Goal: Information Seeking & Learning: Learn about a topic

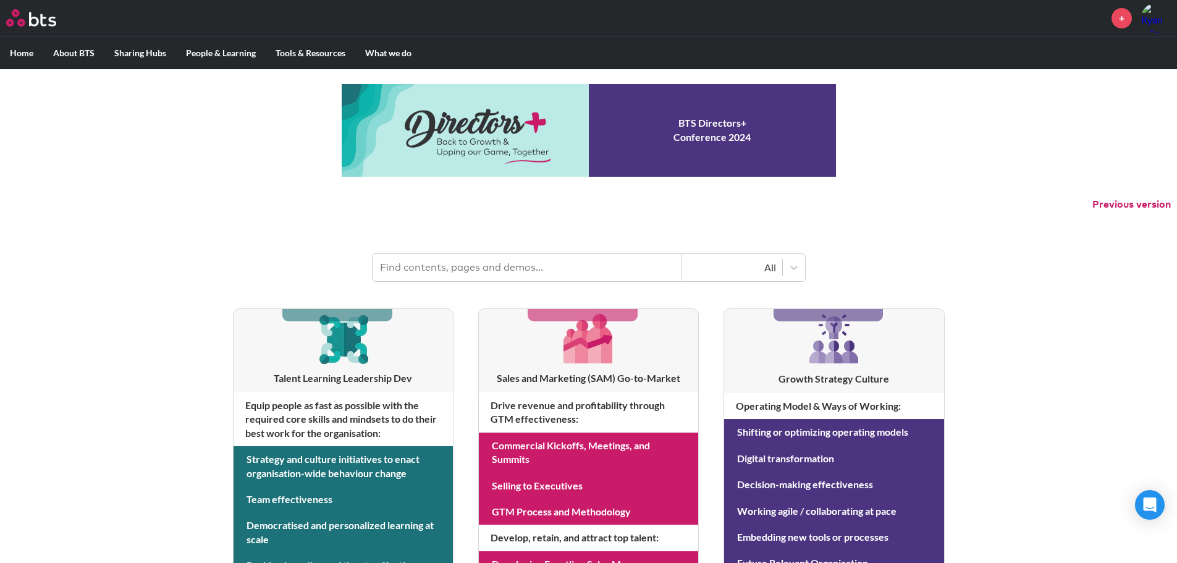
click at [452, 261] on input "text" at bounding box center [527, 267] width 309 height 27
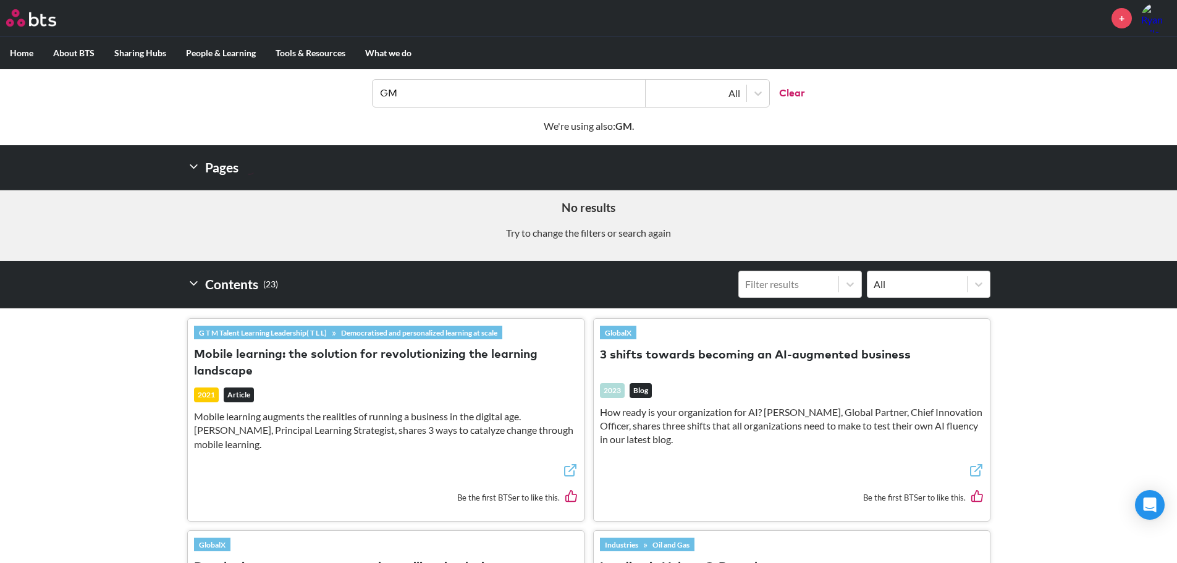
scroll to position [124, 0]
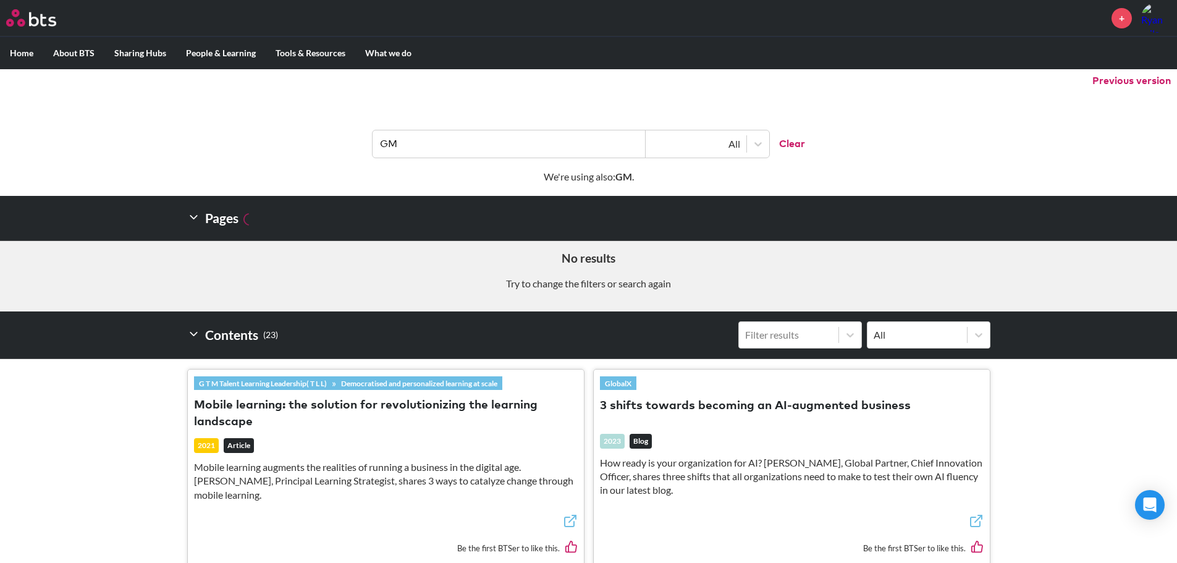
drag, startPoint x: 457, startPoint y: 146, endPoint x: 345, endPoint y: 152, distance: 112.0
click at [345, 152] on header "GM All Clear" at bounding box center [588, 138] width 1177 height 64
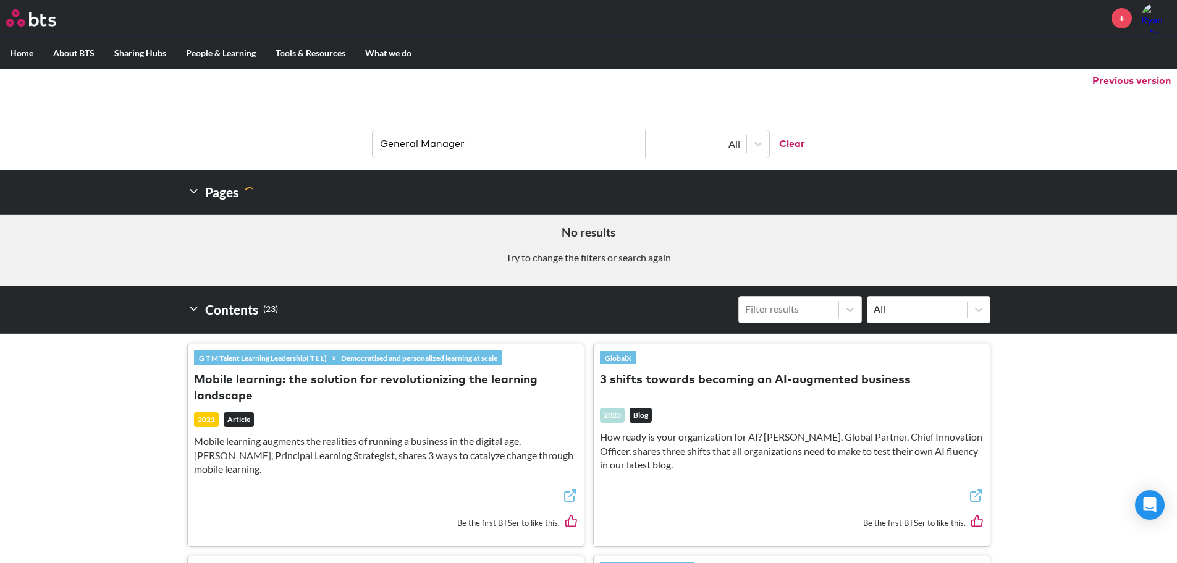
type input "General Manager"
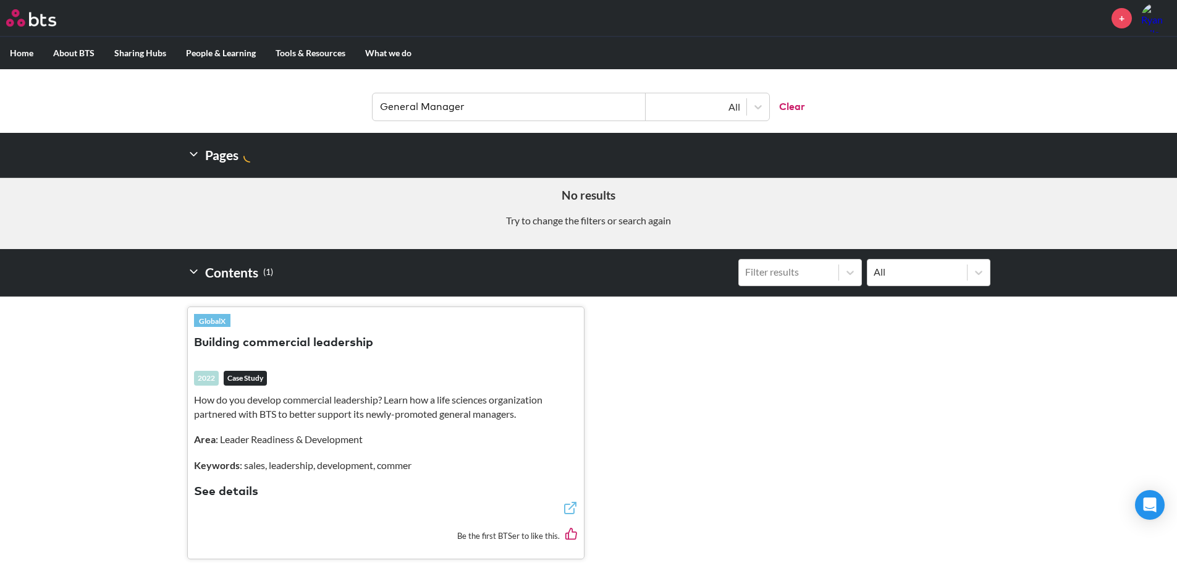
scroll to position [159, 0]
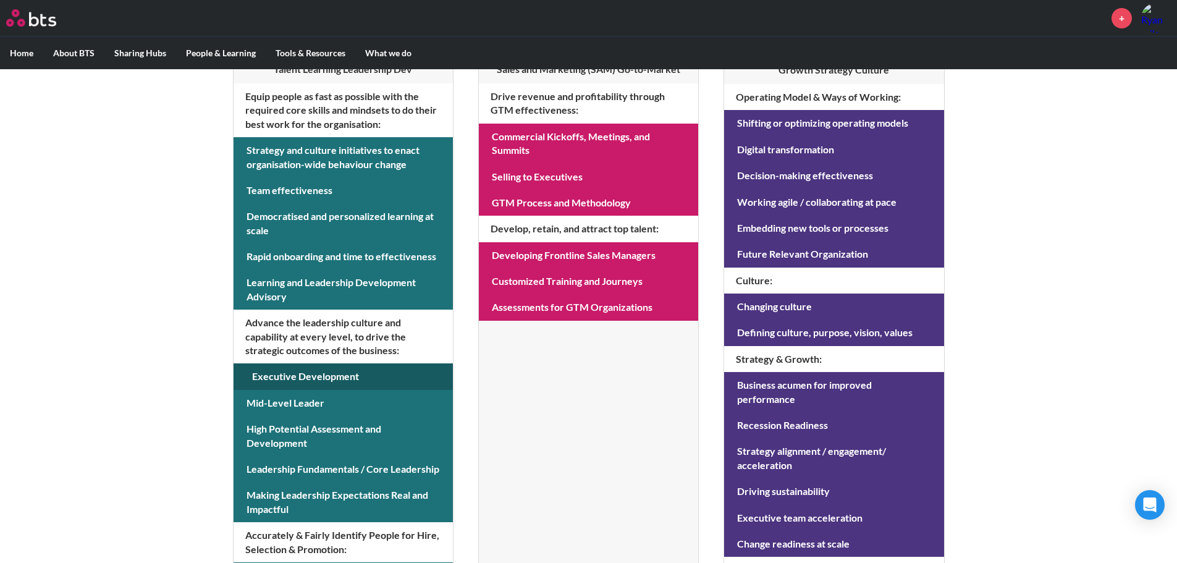
scroll to position [371, 0]
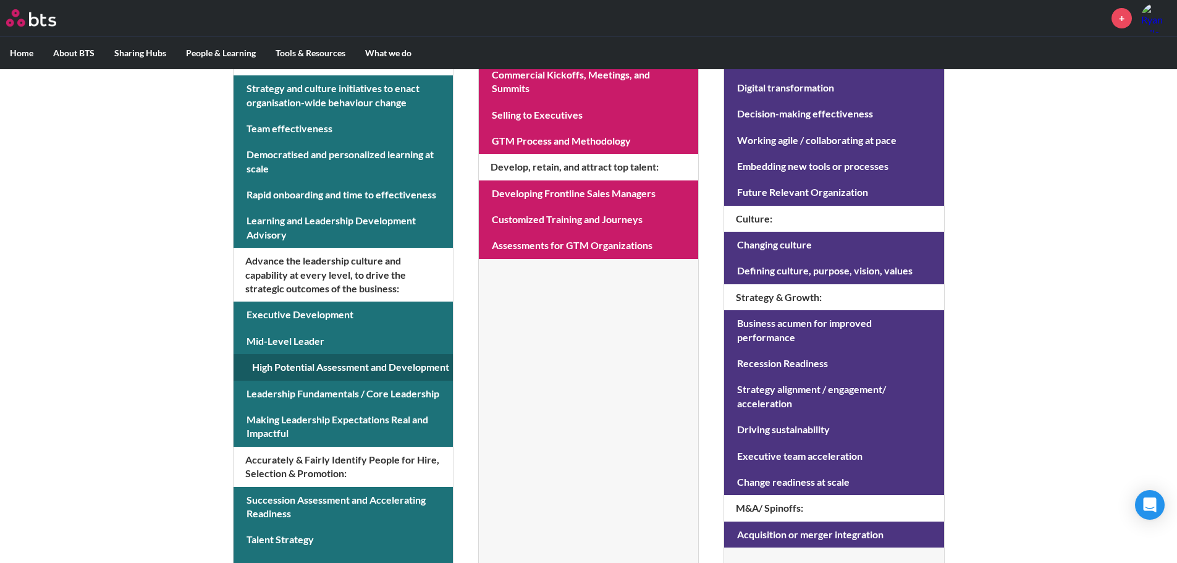
click at [334, 362] on link at bounding box center [343, 367] width 219 height 26
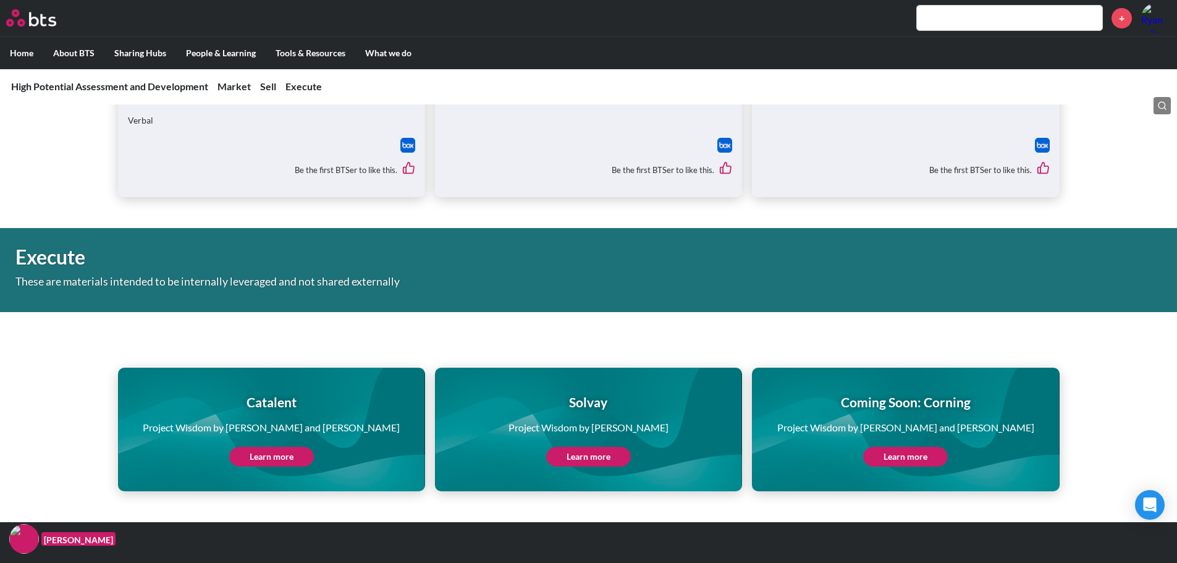
scroll to position [4511, 0]
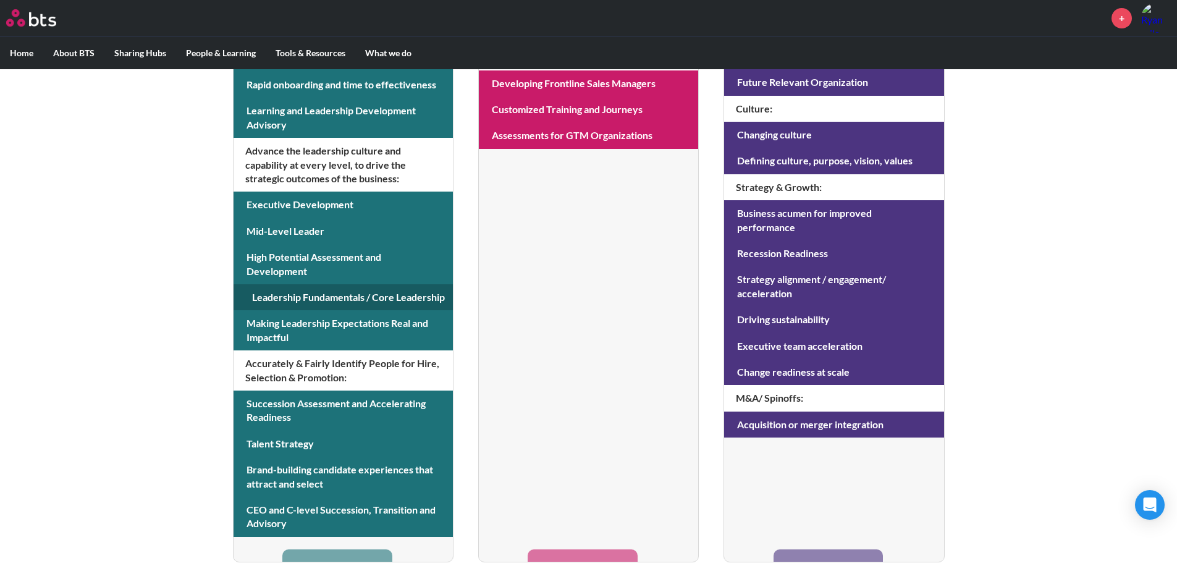
scroll to position [494, 0]
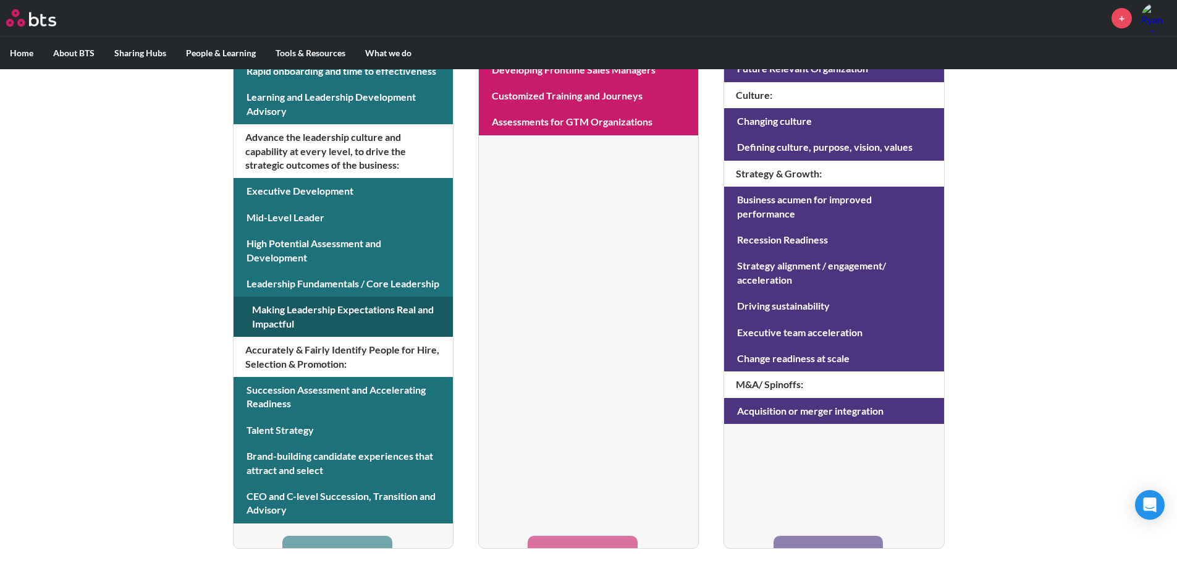
click at [316, 313] on link at bounding box center [343, 317] width 219 height 40
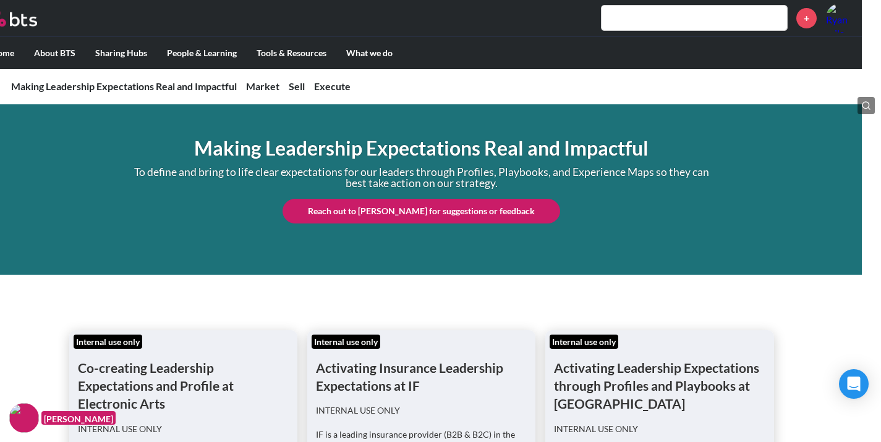
scroll to position [0, 19]
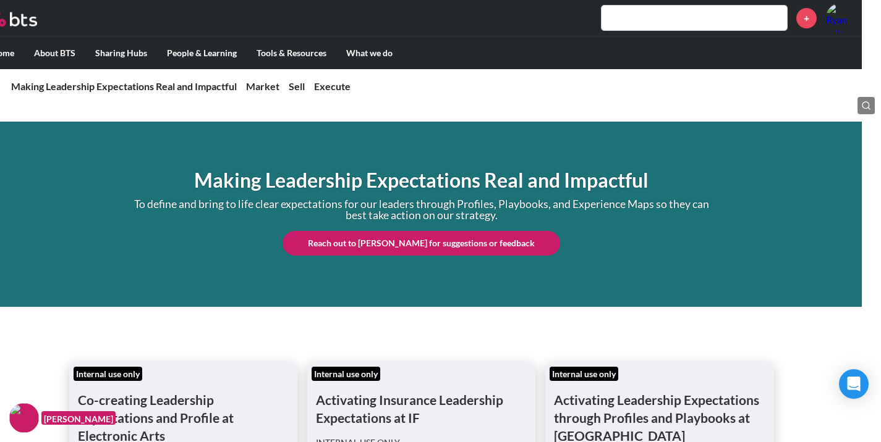
click at [672, 22] on input "text" at bounding box center [693, 18] width 185 height 25
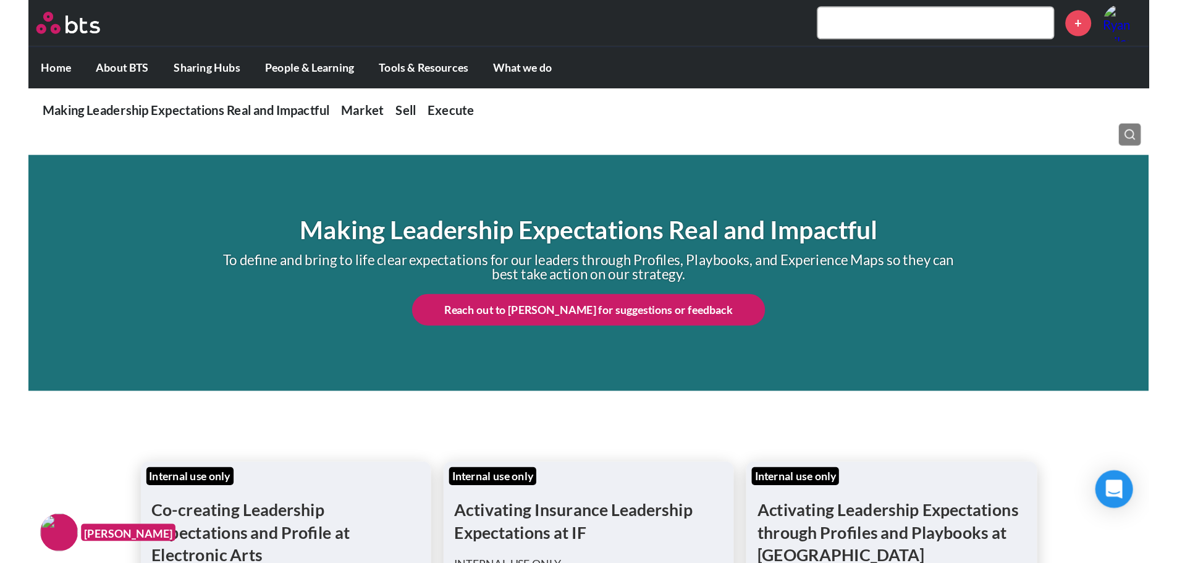
scroll to position [0, 0]
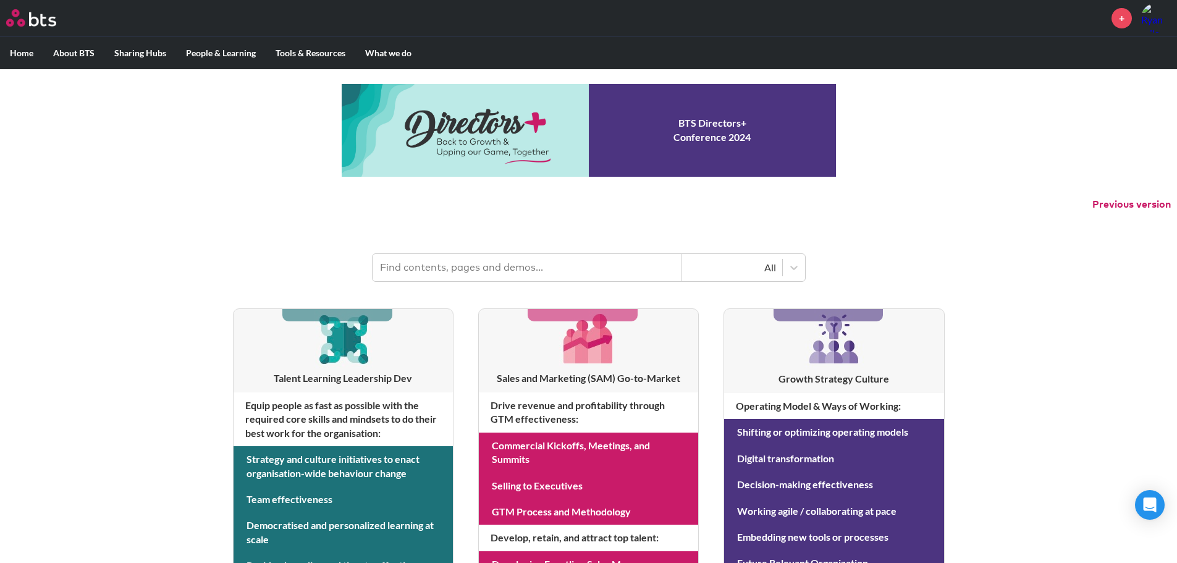
scroll to position [494, 0]
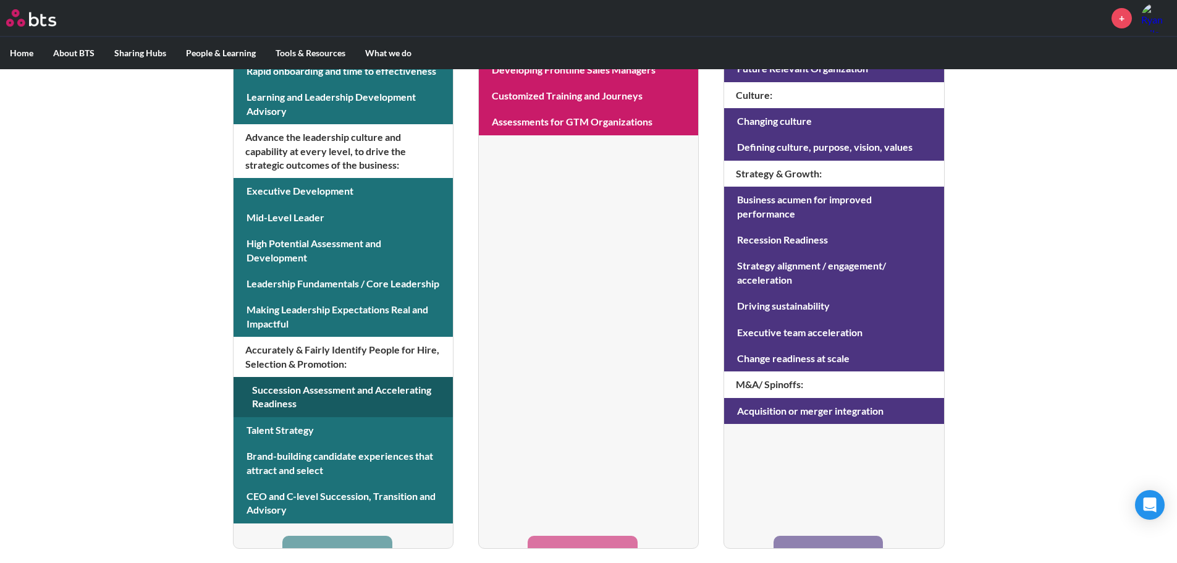
click at [349, 394] on link at bounding box center [343, 397] width 219 height 40
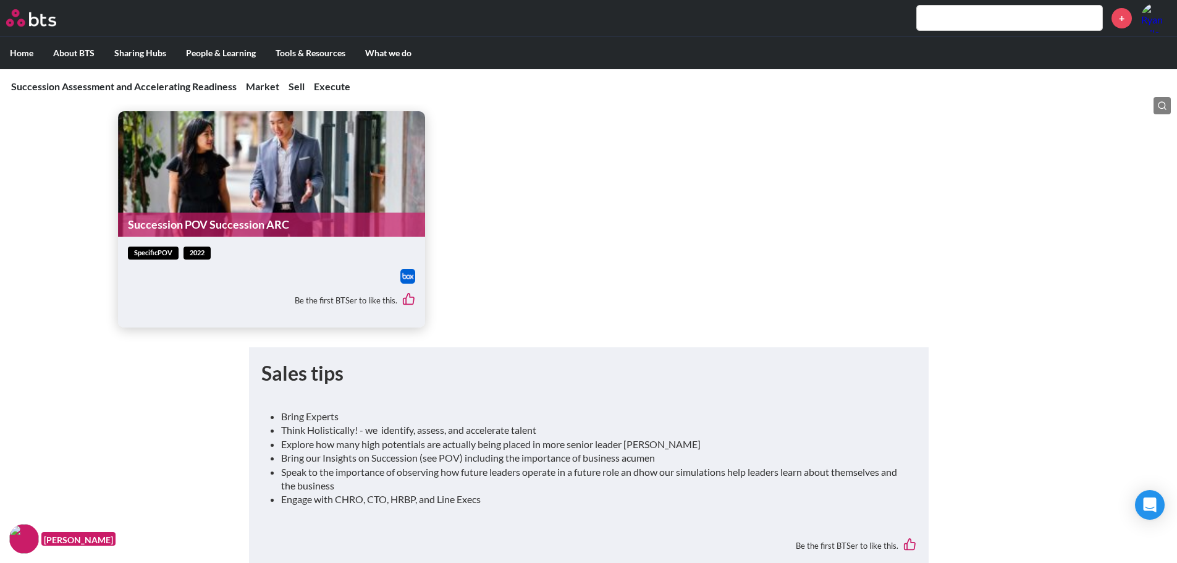
scroll to position [2962, 0]
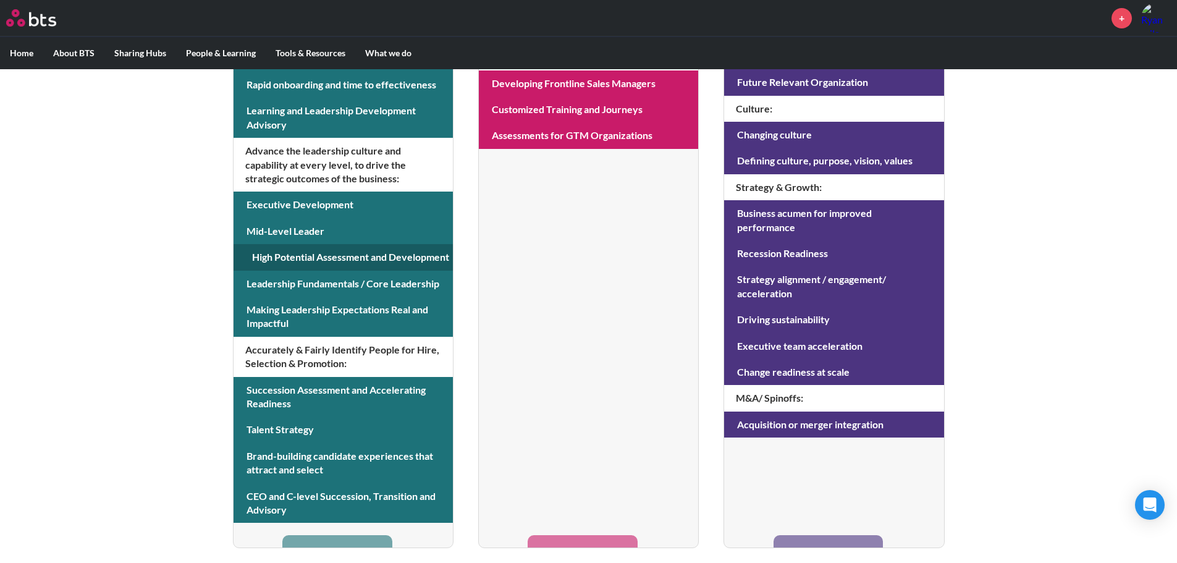
scroll to position [494, 0]
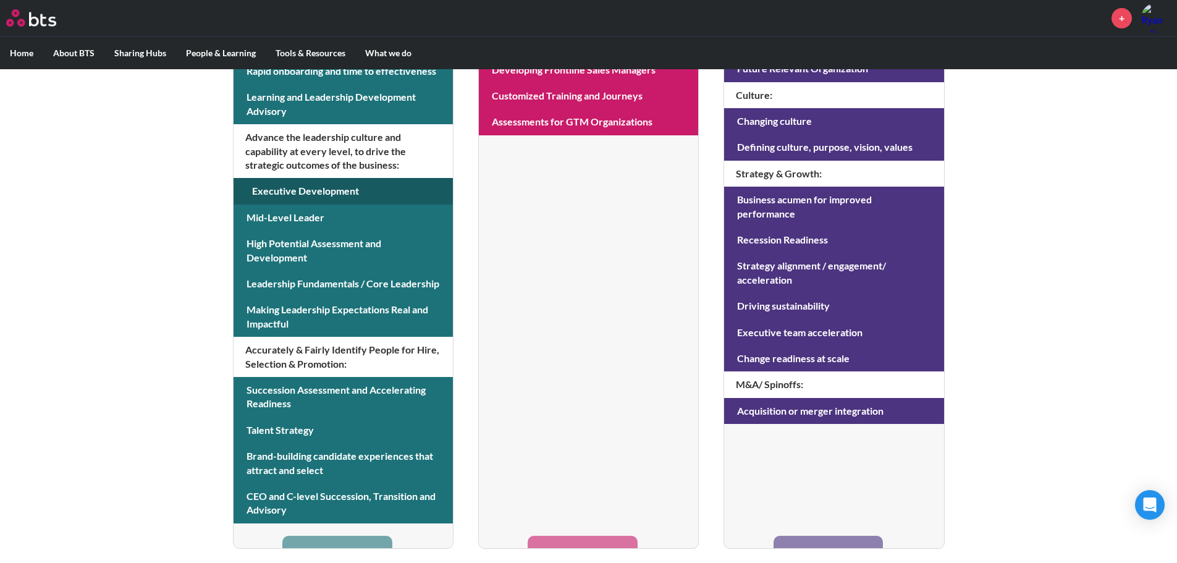
click at [338, 197] on link at bounding box center [343, 191] width 219 height 26
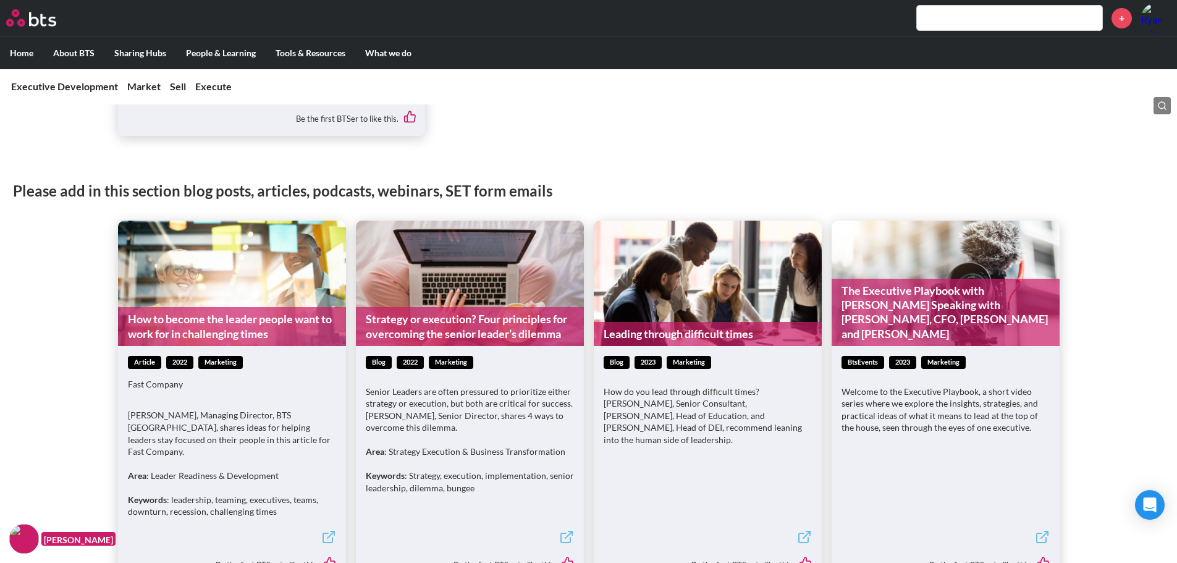
scroll to position [2163, 0]
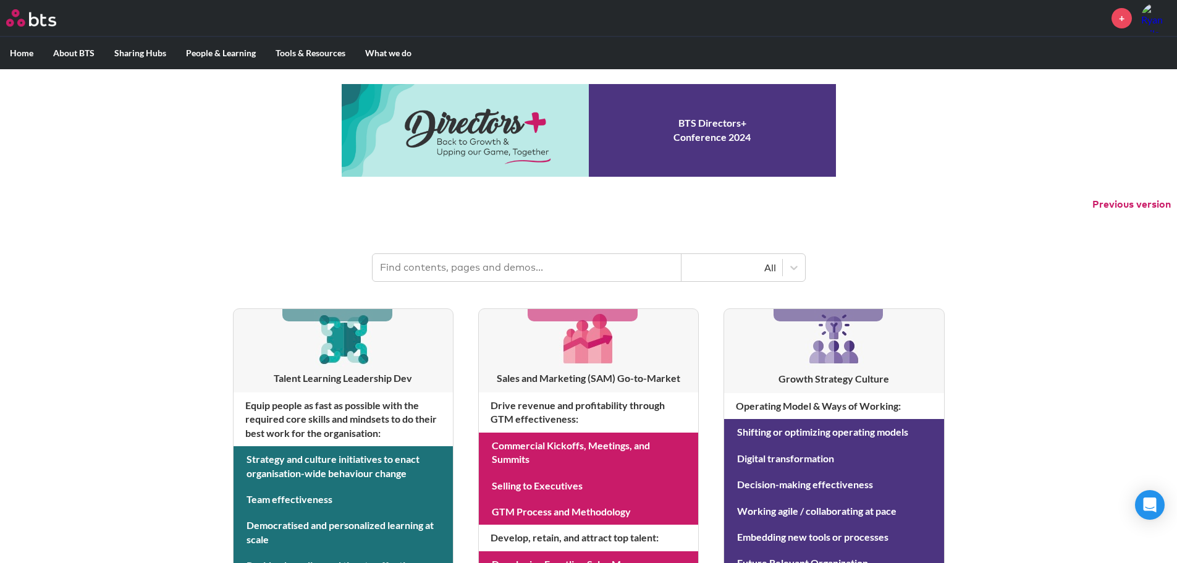
scroll to position [494, 0]
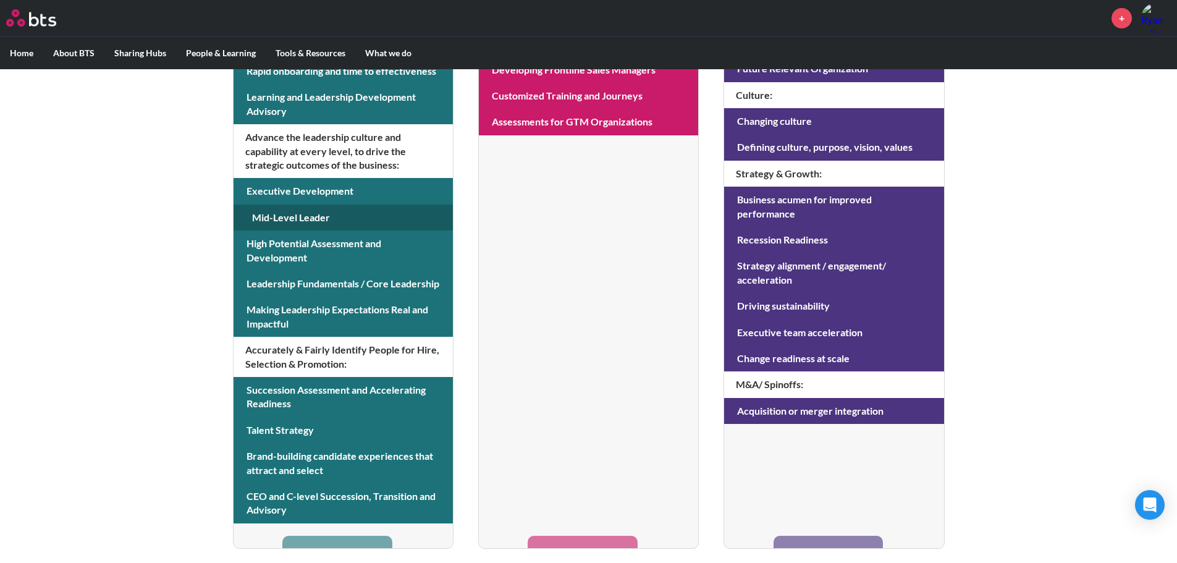
click at [315, 216] on link at bounding box center [343, 218] width 219 height 26
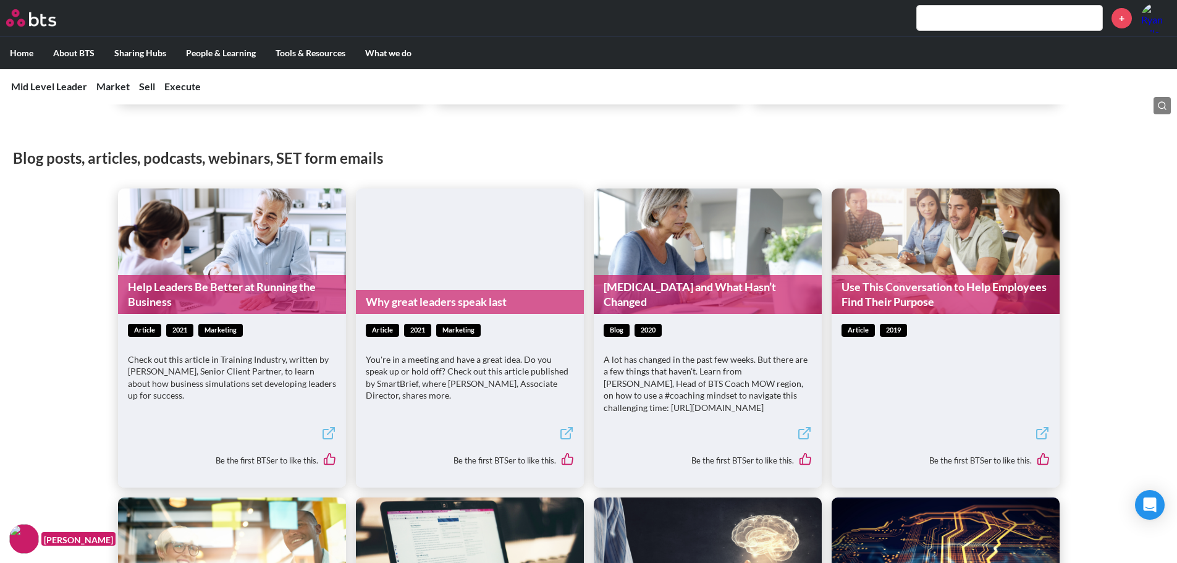
scroll to position [1730, 0]
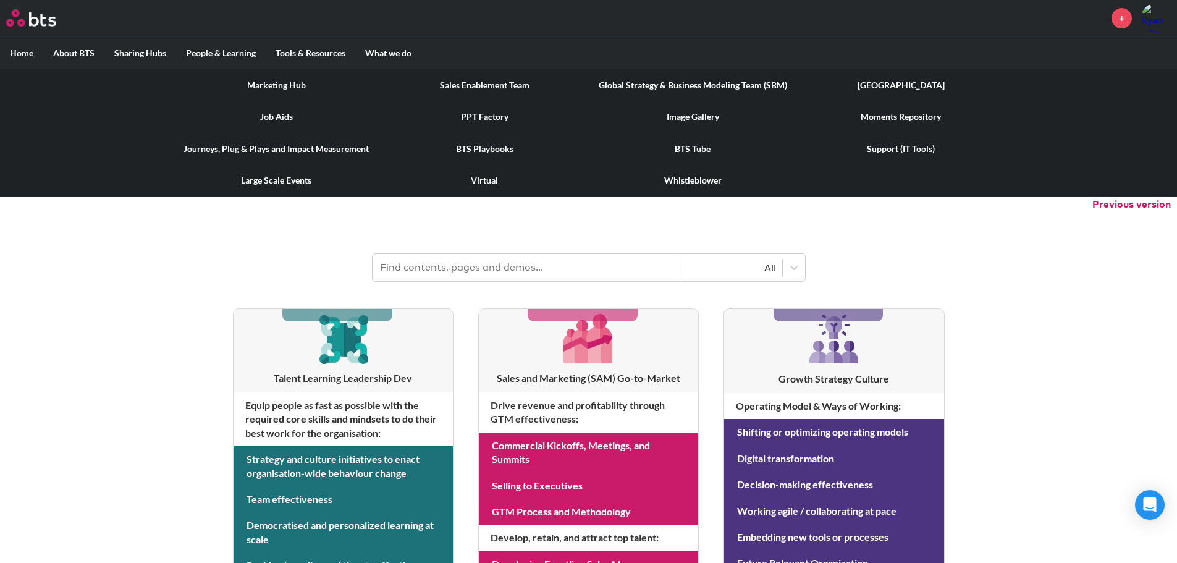
click at [474, 87] on link "Sales Enablement Team" at bounding box center [485, 85] width 208 height 32
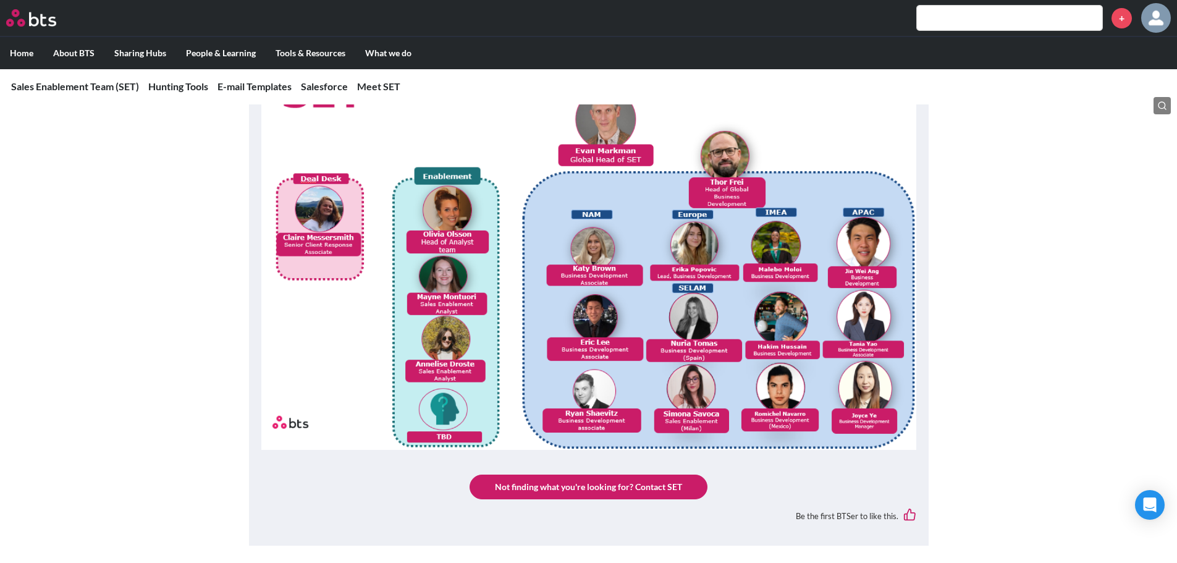
scroll to position [2842, 0]
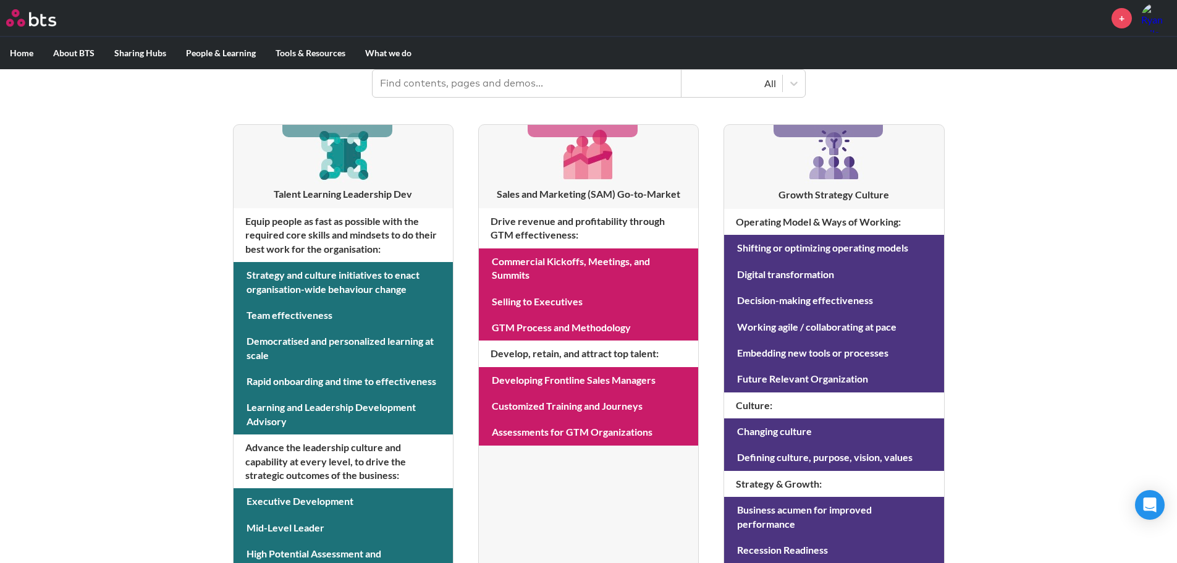
scroll to position [185, 0]
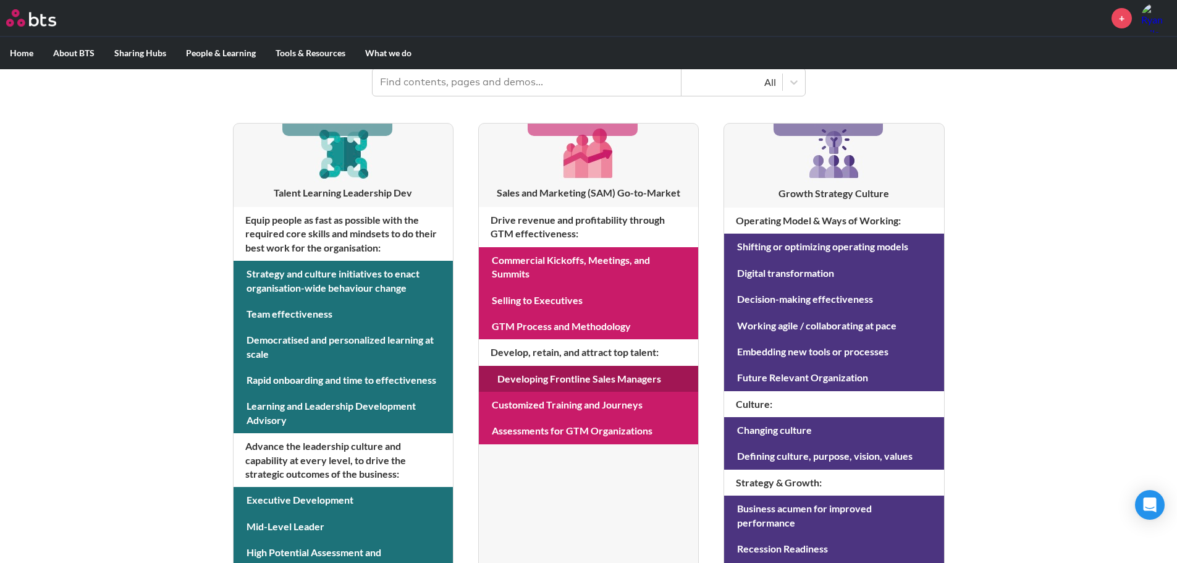
click at [570, 382] on link at bounding box center [588, 379] width 219 height 26
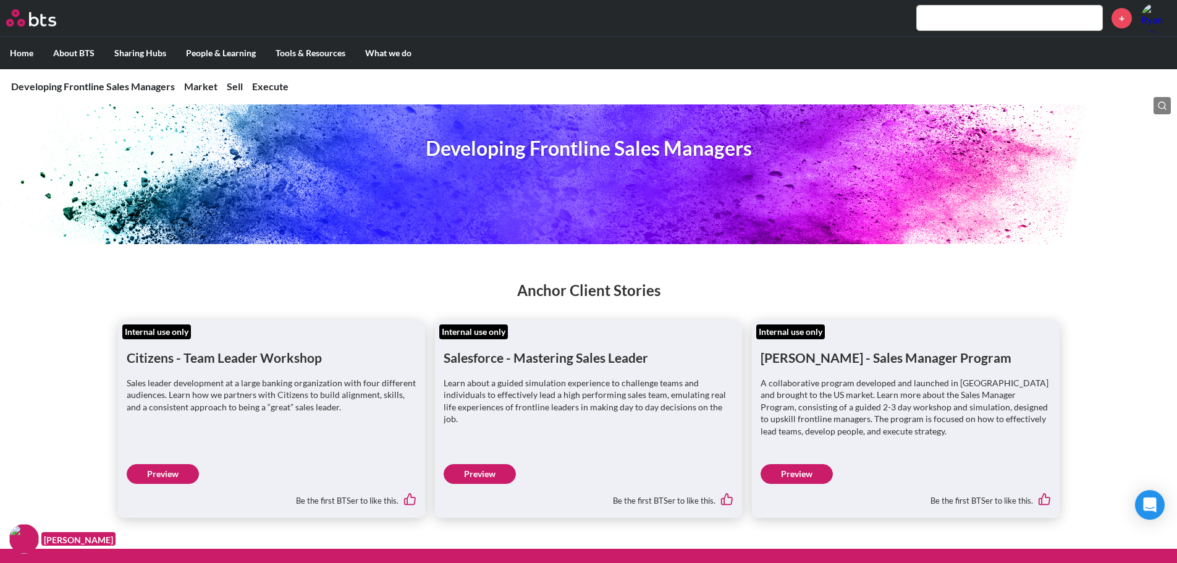
scroll to position [124, 0]
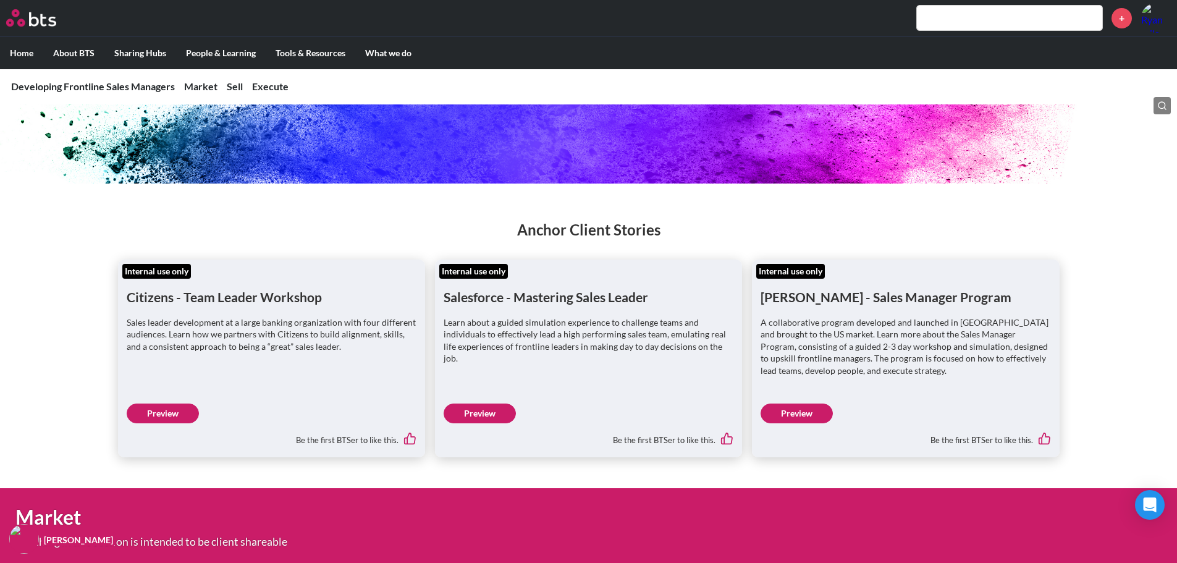
click at [491, 408] on link "Preview" at bounding box center [480, 414] width 72 height 20
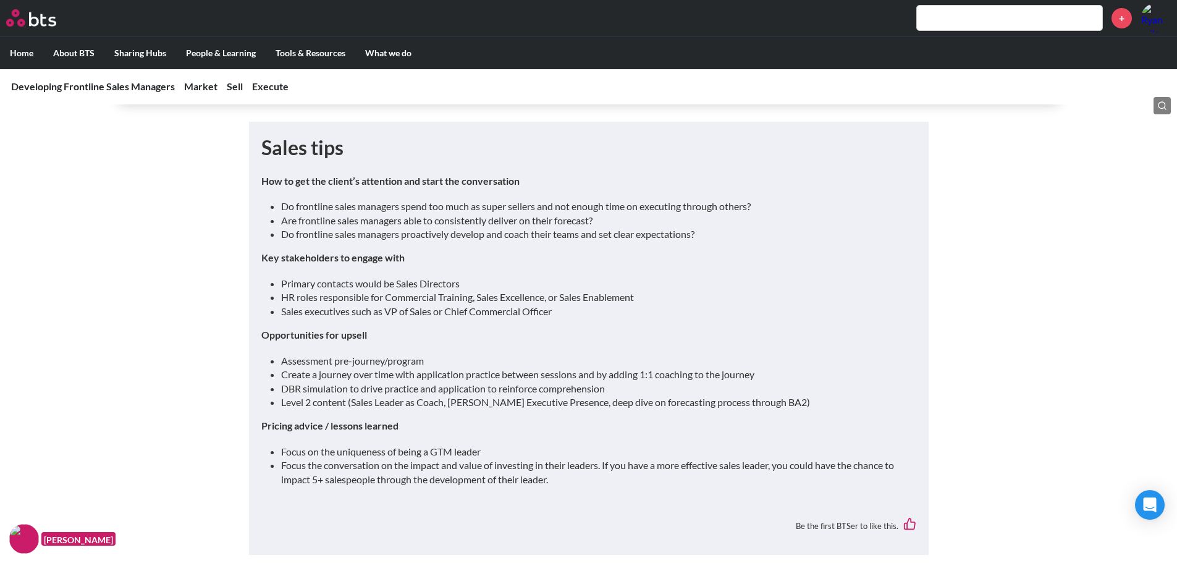
scroll to position [2410, 0]
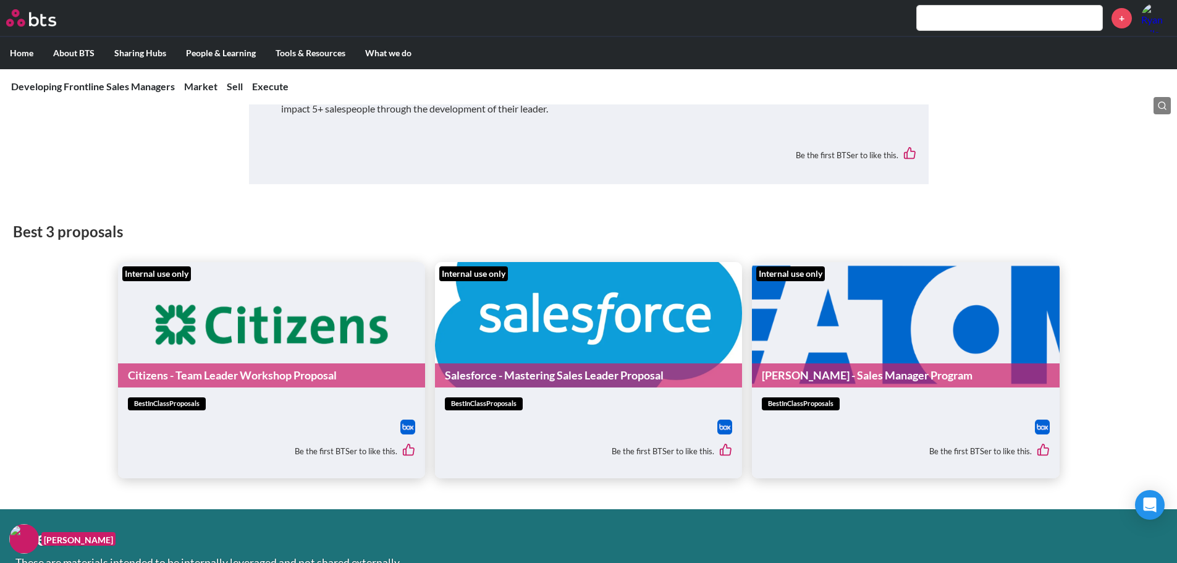
click at [558, 387] on link "Salesforce - Mastering Sales Leader Proposal" at bounding box center [588, 375] width 307 height 24
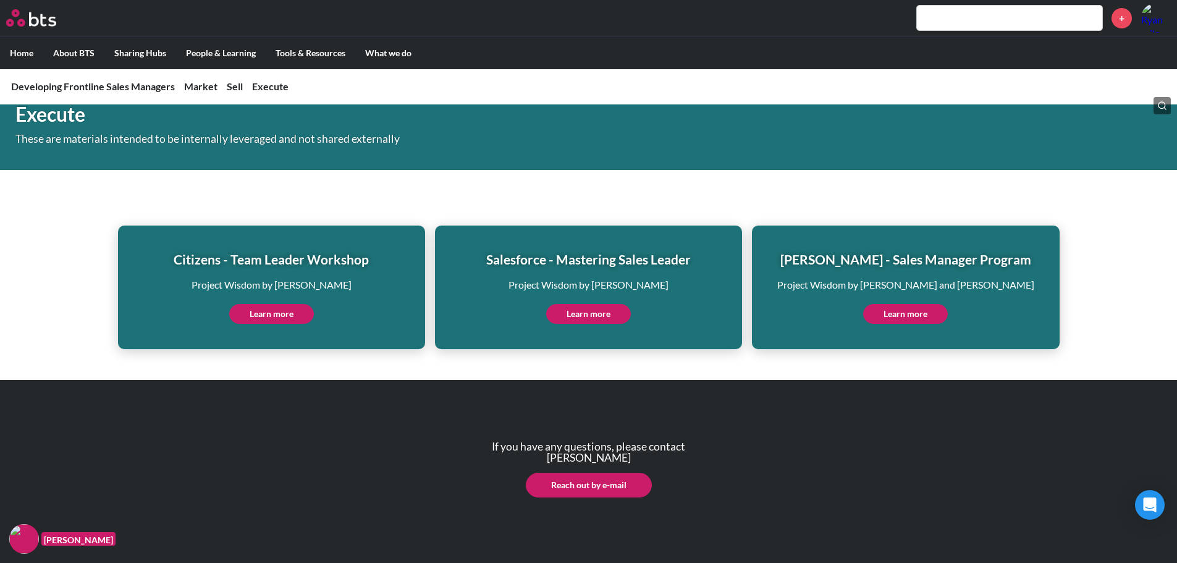
scroll to position [2861, 0]
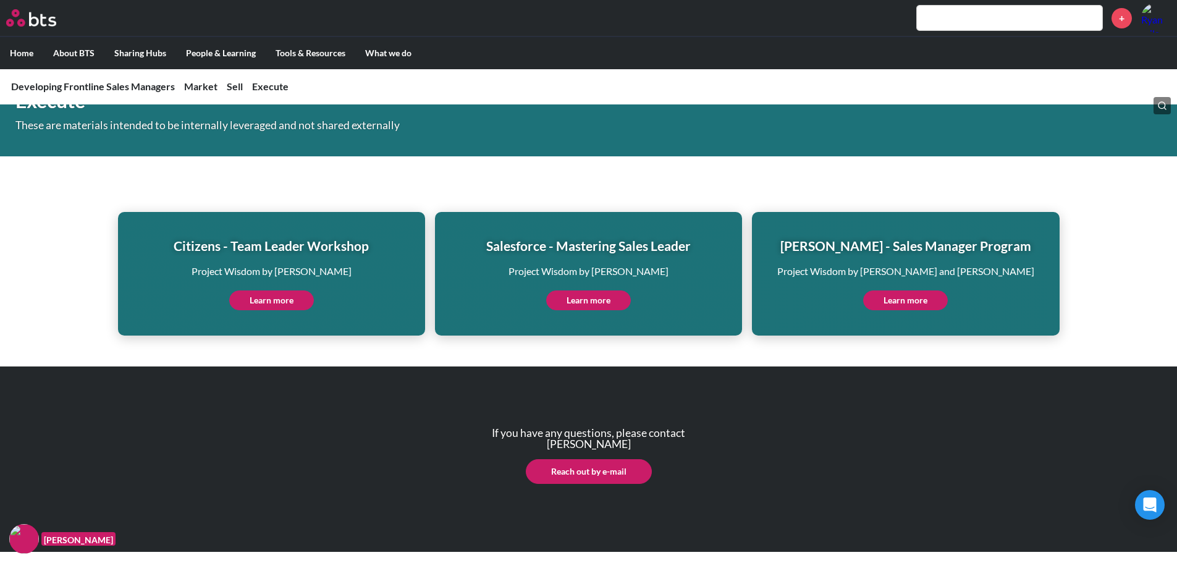
click at [588, 295] on link "Learn more" at bounding box center [588, 300] width 85 height 20
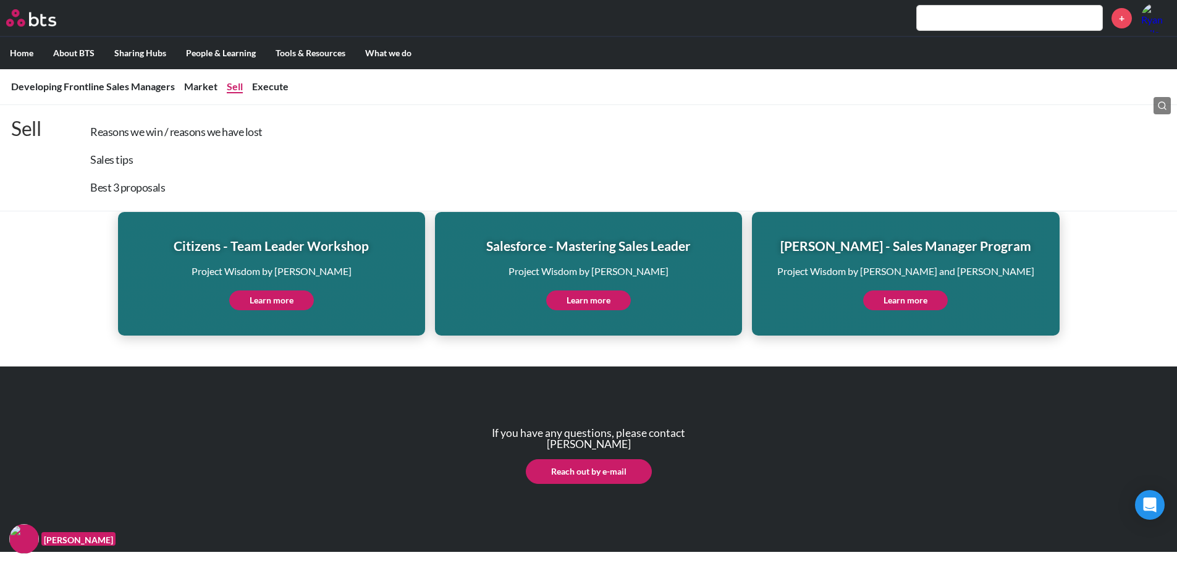
click at [237, 91] on link "Sell" at bounding box center [235, 86] width 16 height 12
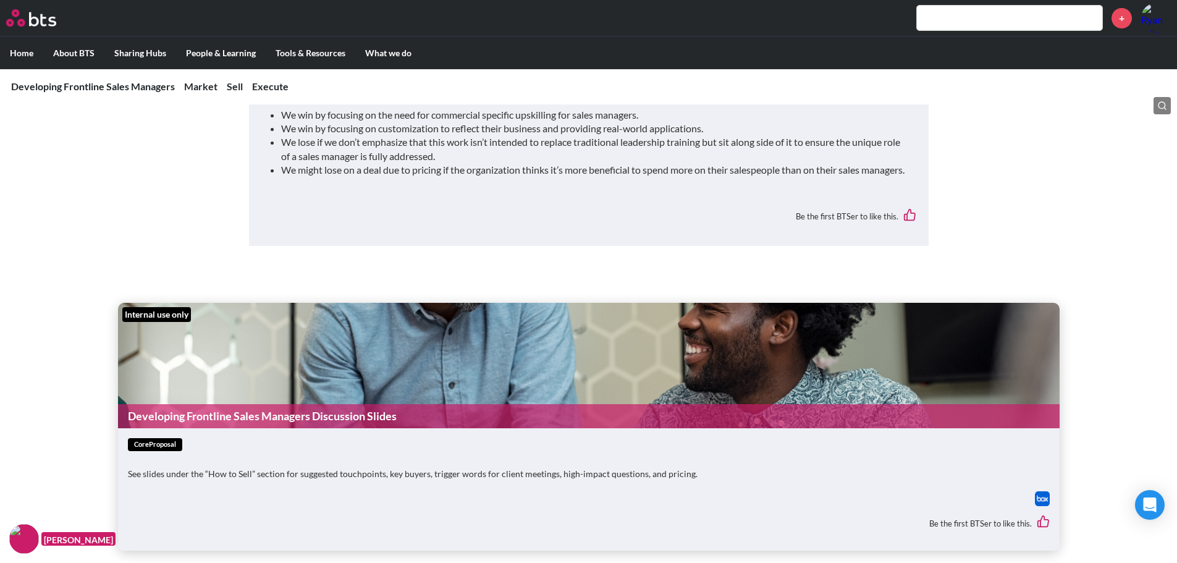
scroll to position [1591, 0]
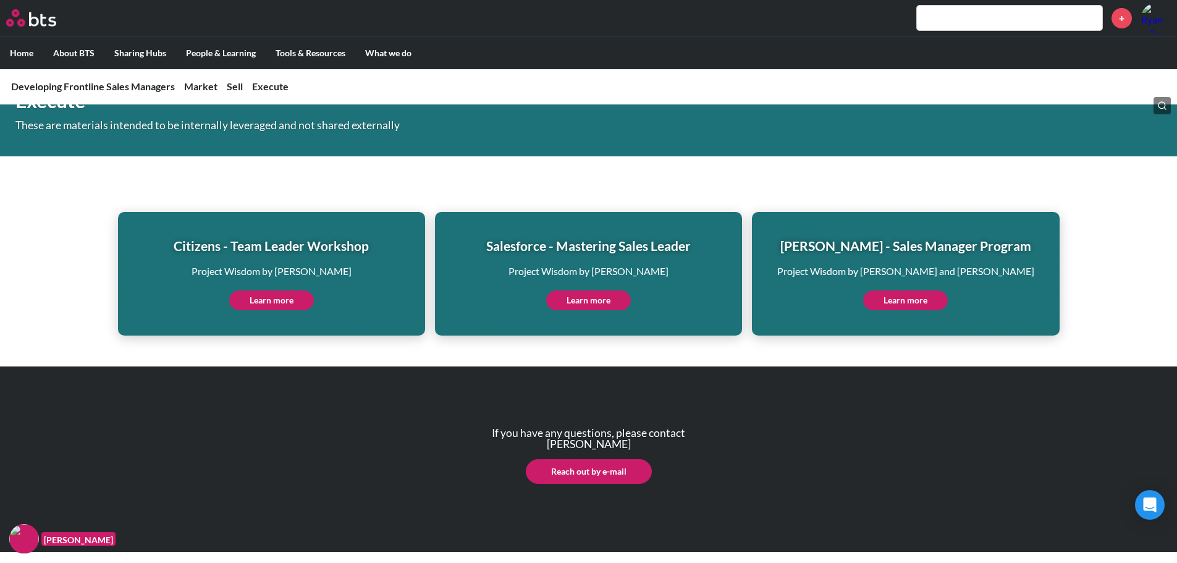
scroll to position [2861, 0]
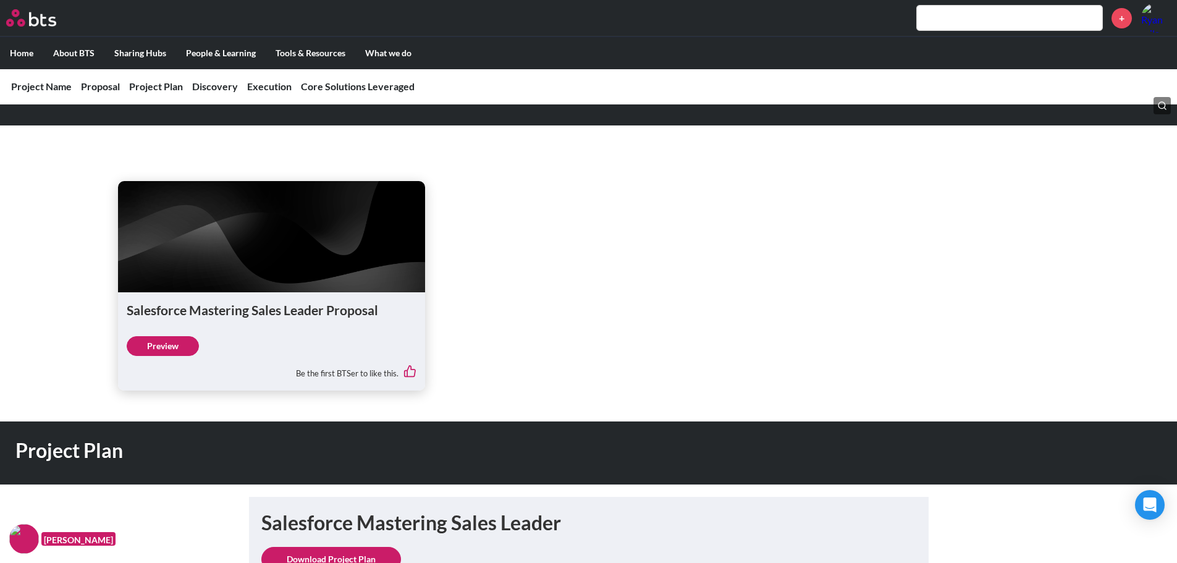
scroll to position [1421, 0]
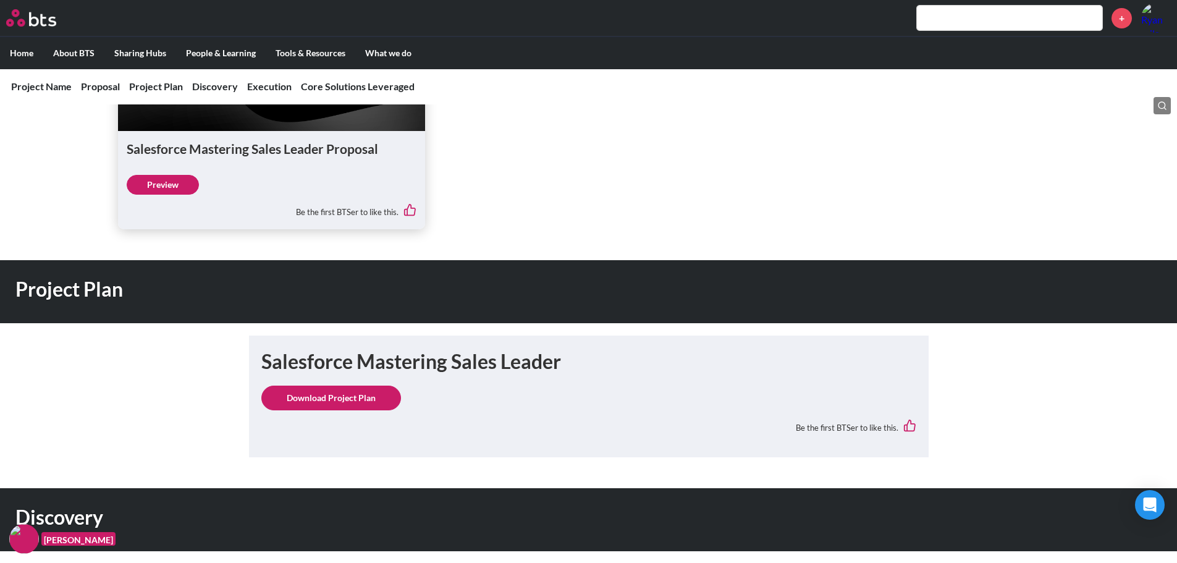
click at [324, 158] on h1 "Salesforce Mastering Sales Leader Proposal" at bounding box center [272, 149] width 290 height 18
click at [166, 195] on link "Preview" at bounding box center [163, 185] width 72 height 20
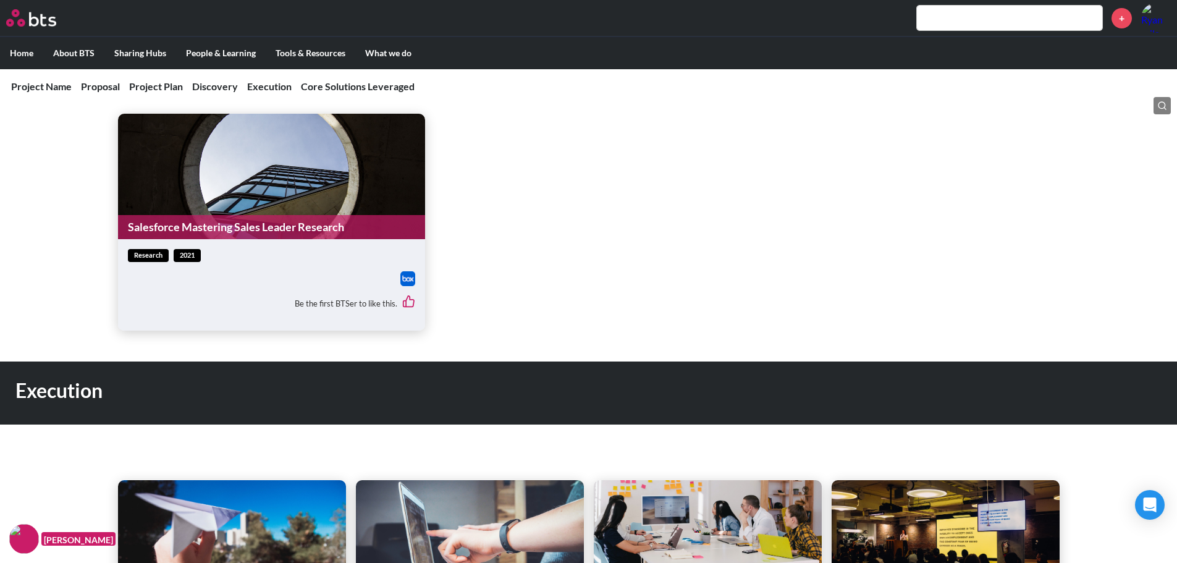
scroll to position [1835, 0]
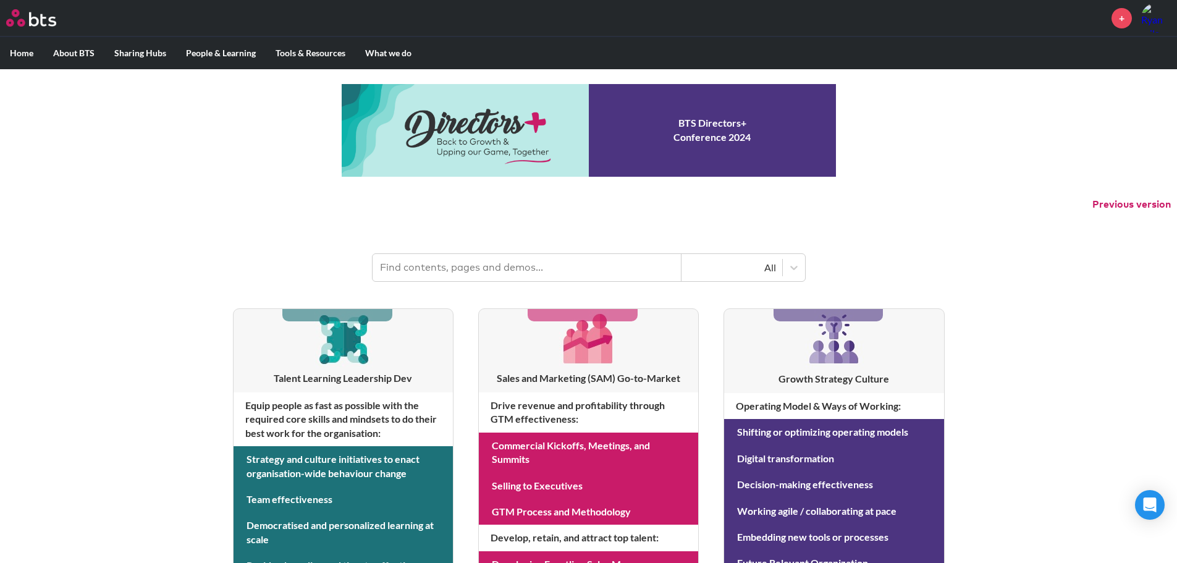
scroll to position [185, 0]
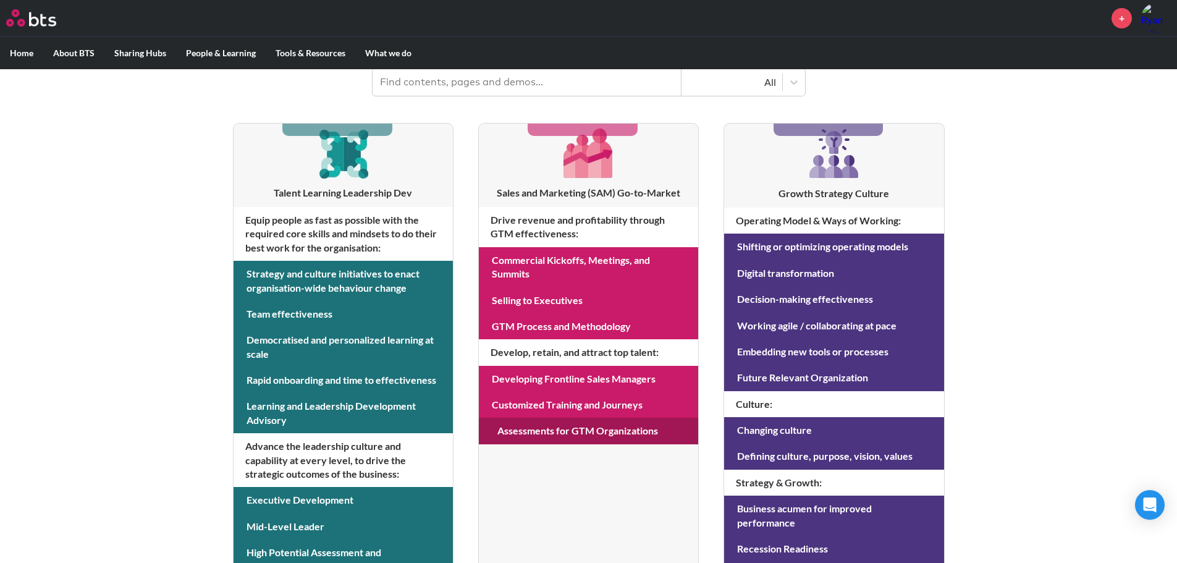
click at [582, 436] on link at bounding box center [588, 431] width 219 height 26
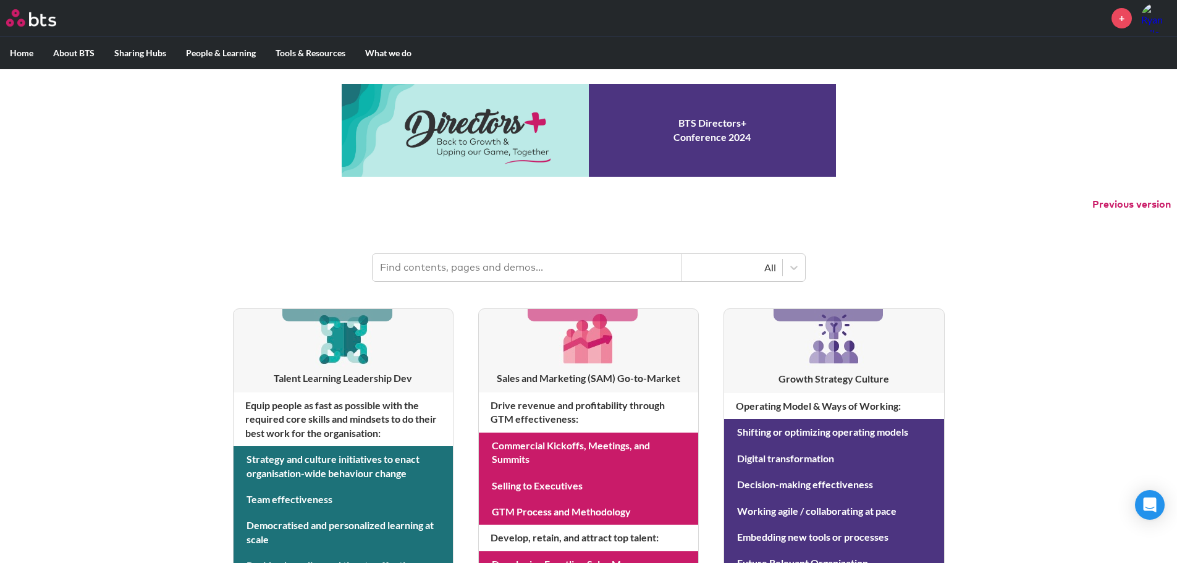
scroll to position [185, 0]
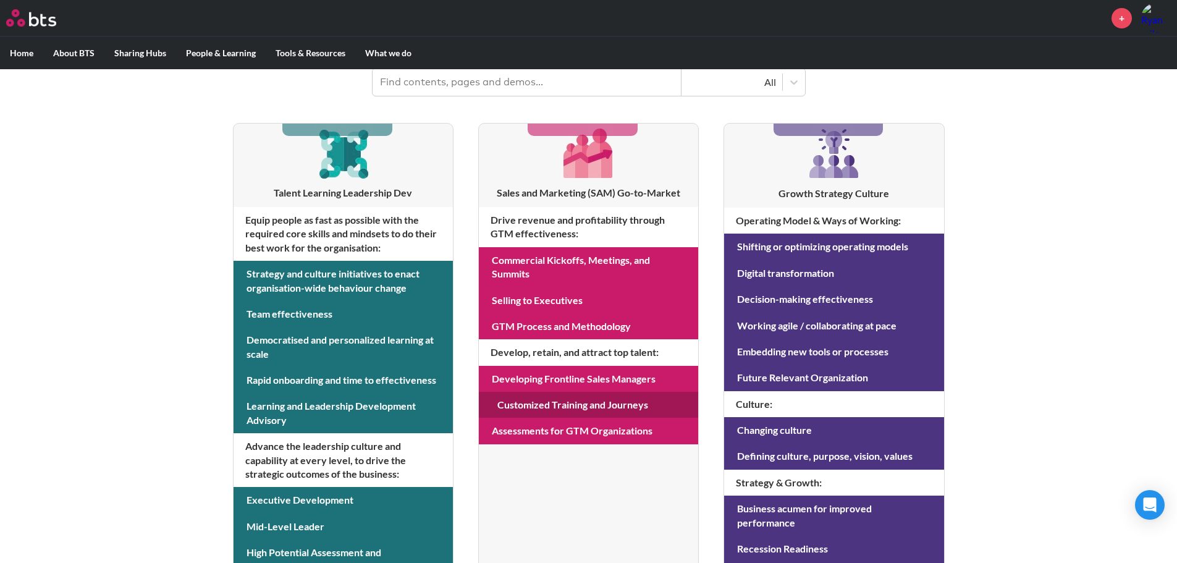
click at [560, 405] on link at bounding box center [588, 405] width 219 height 26
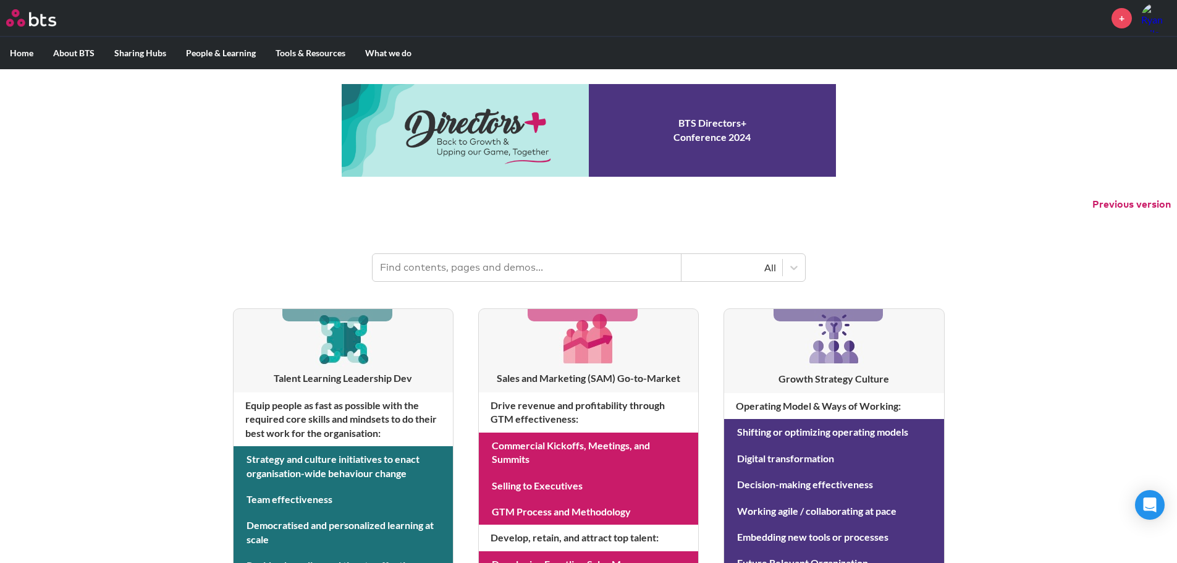
scroll to position [185, 0]
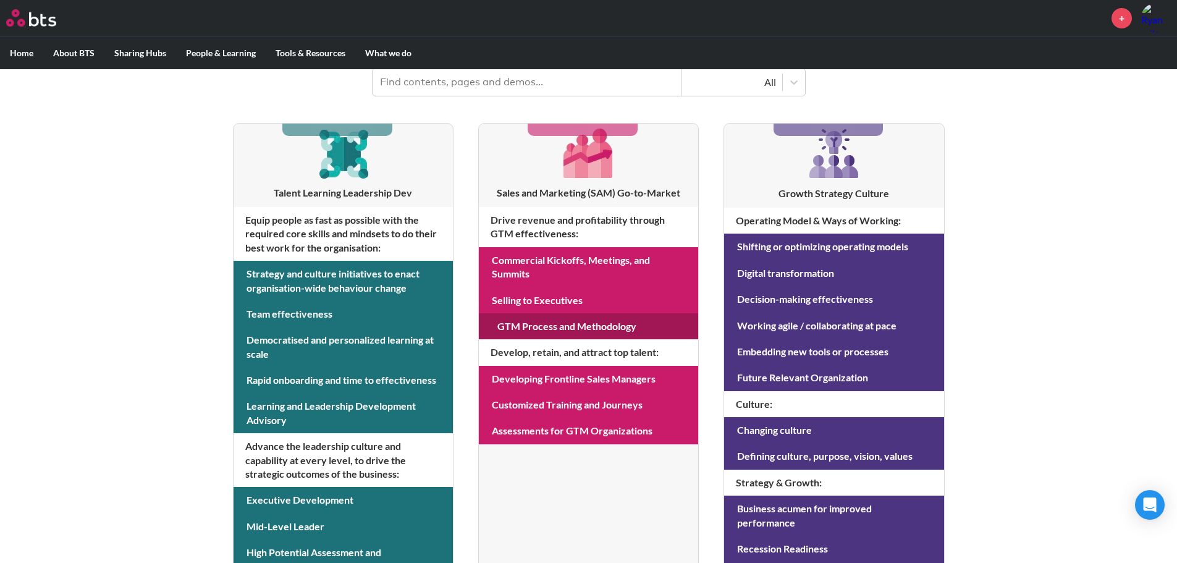
click at [559, 321] on link at bounding box center [588, 326] width 219 height 26
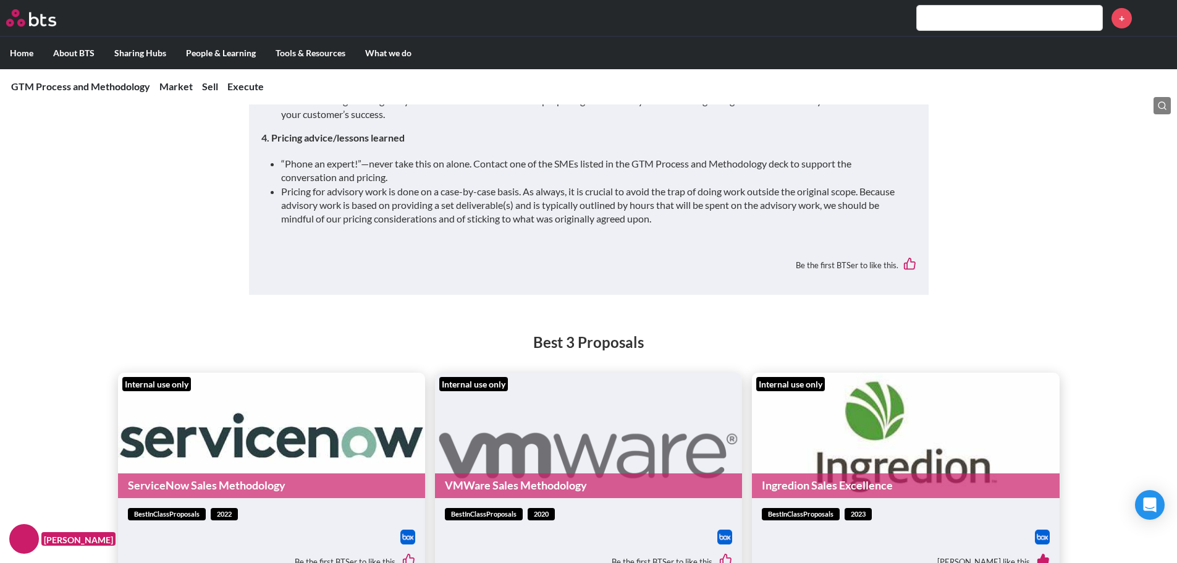
scroll to position [2904, 0]
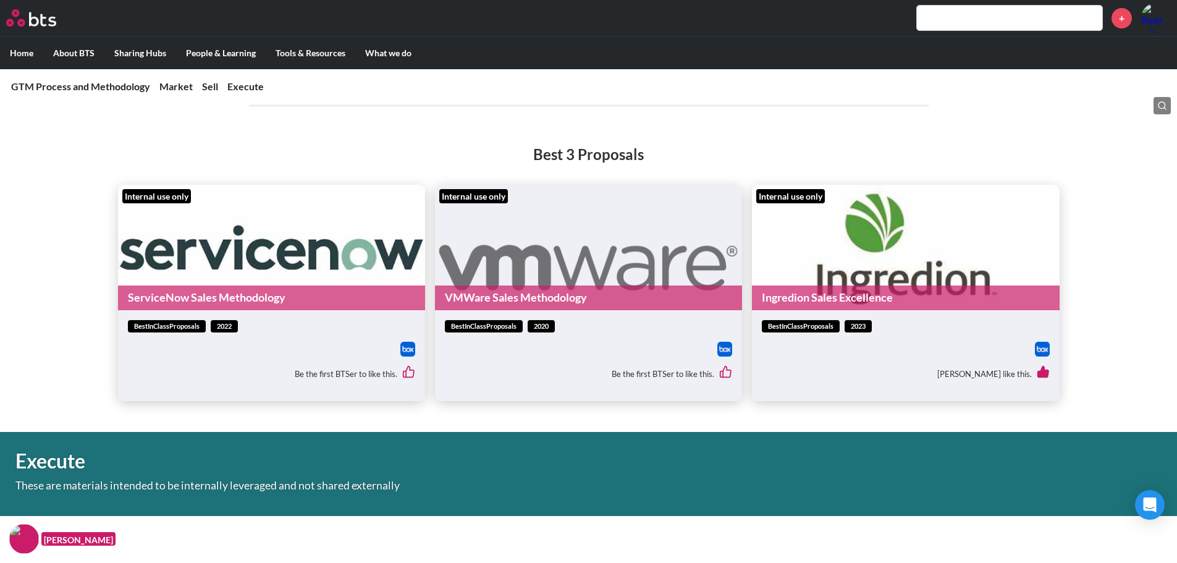
click at [276, 294] on link "ServiceNow Sales Methodology" at bounding box center [271, 298] width 307 height 24
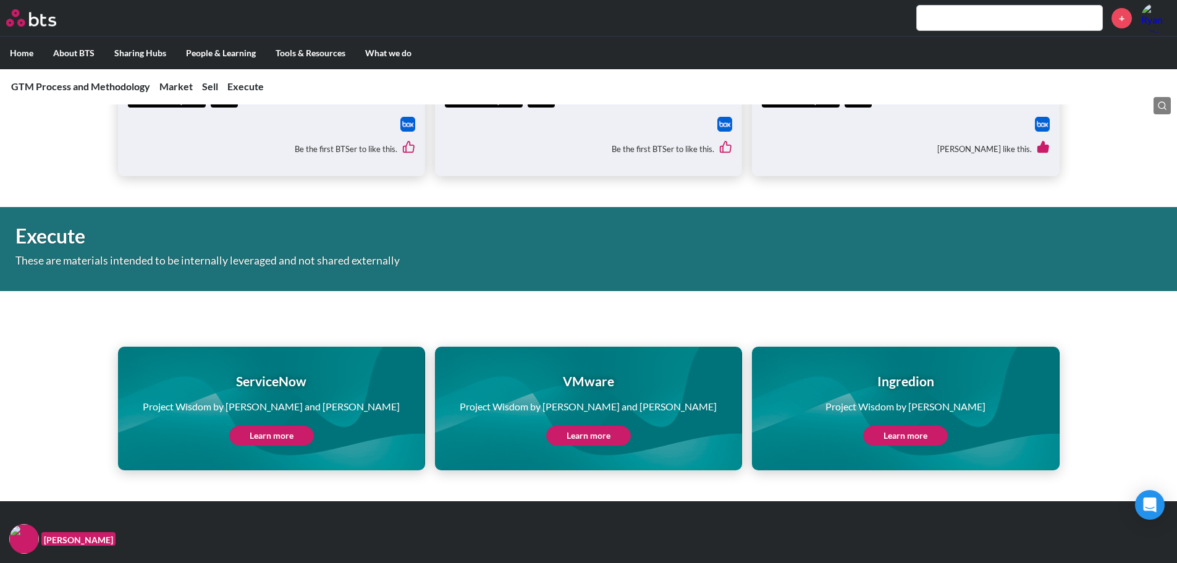
scroll to position [2966, 0]
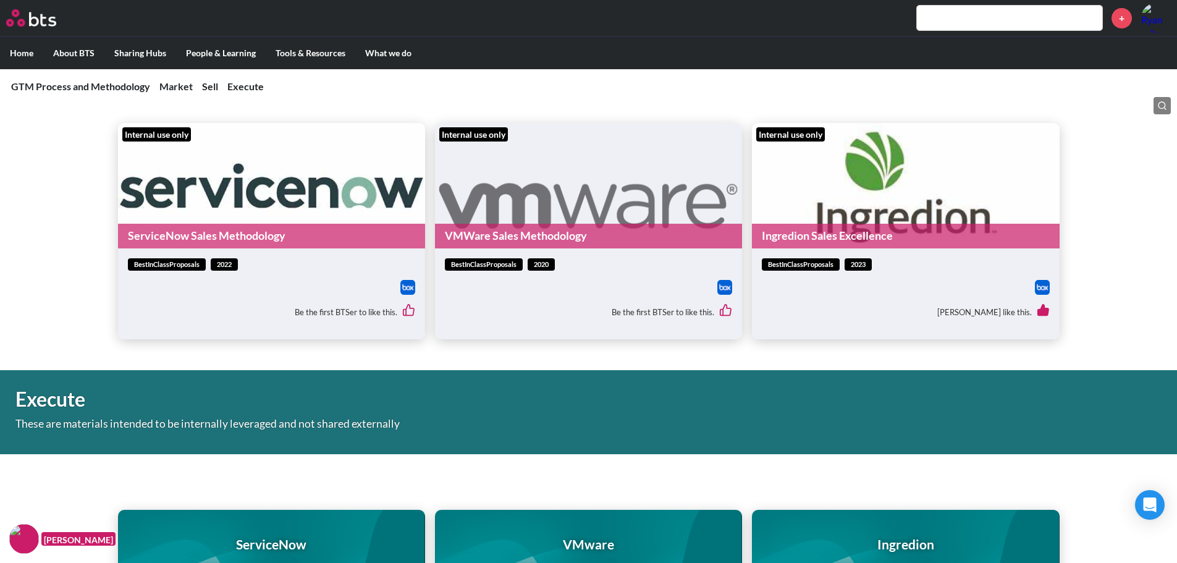
click at [528, 234] on link "VMWare Sales Methodology" at bounding box center [588, 236] width 307 height 24
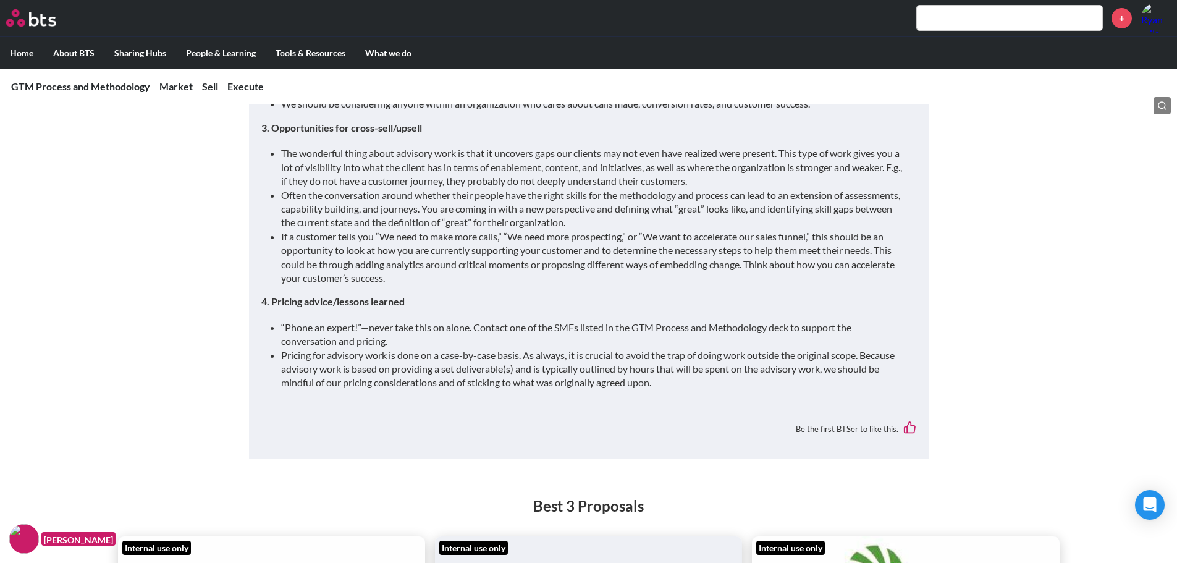
scroll to position [2399, 0]
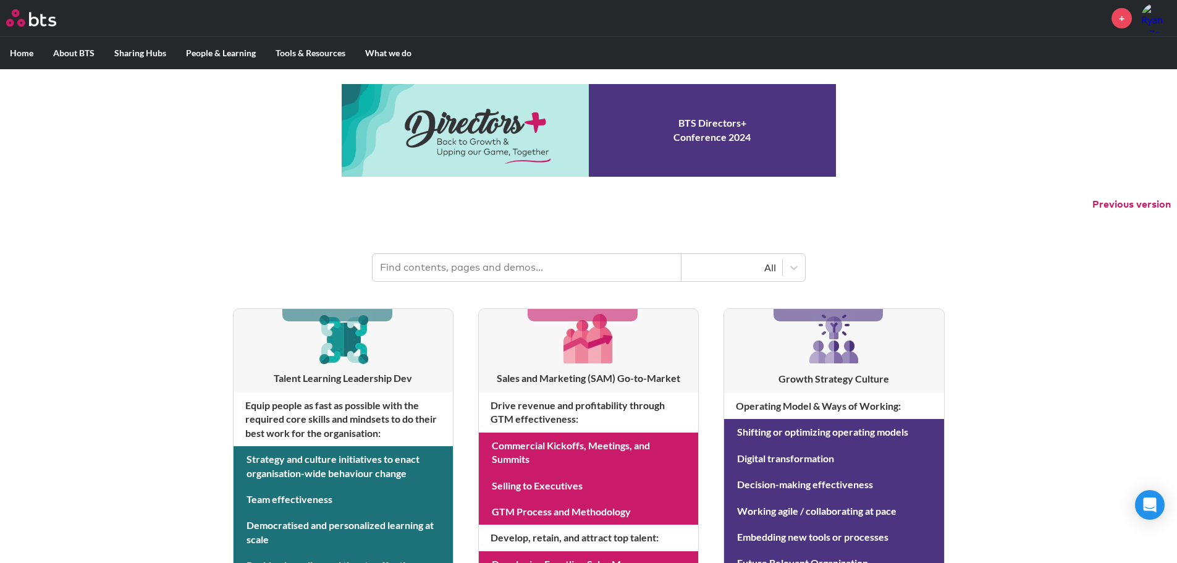
scroll to position [185, 0]
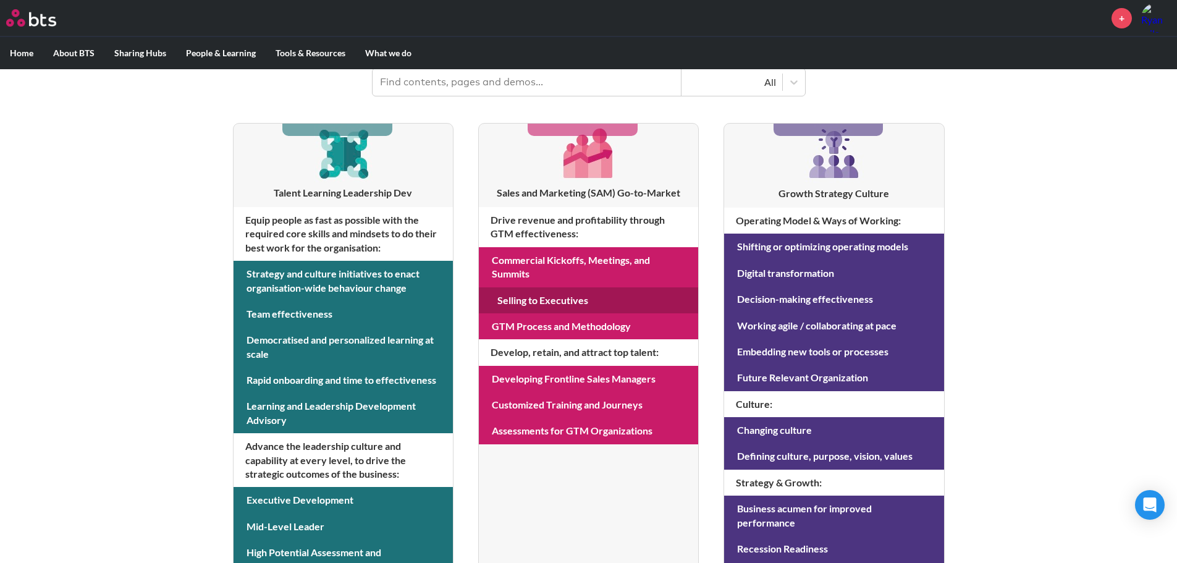
click at [577, 293] on link at bounding box center [588, 300] width 219 height 26
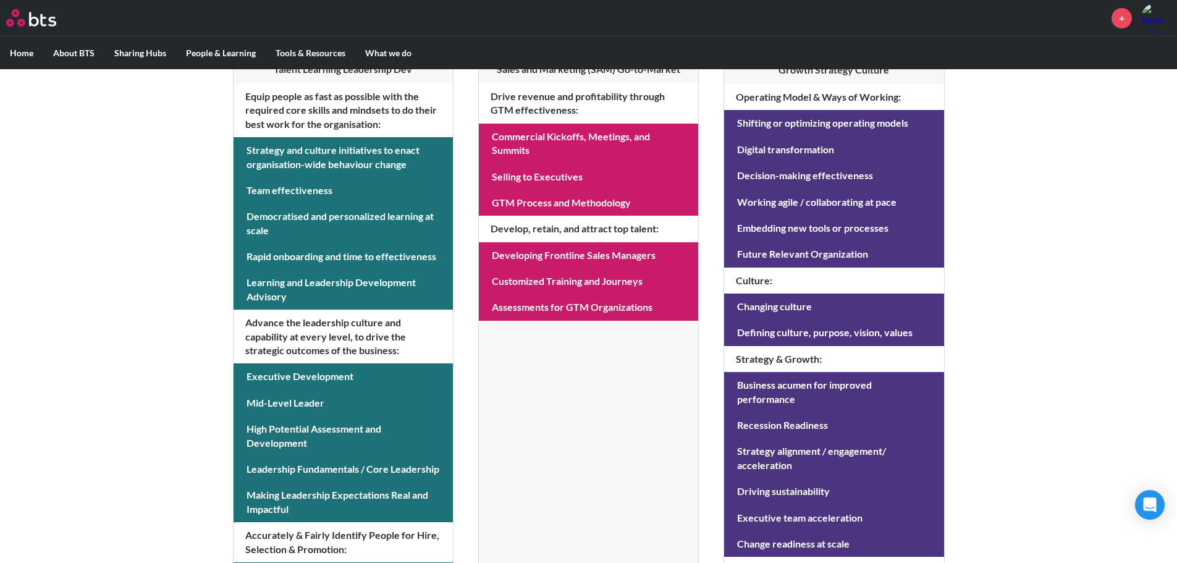
scroll to position [371, 0]
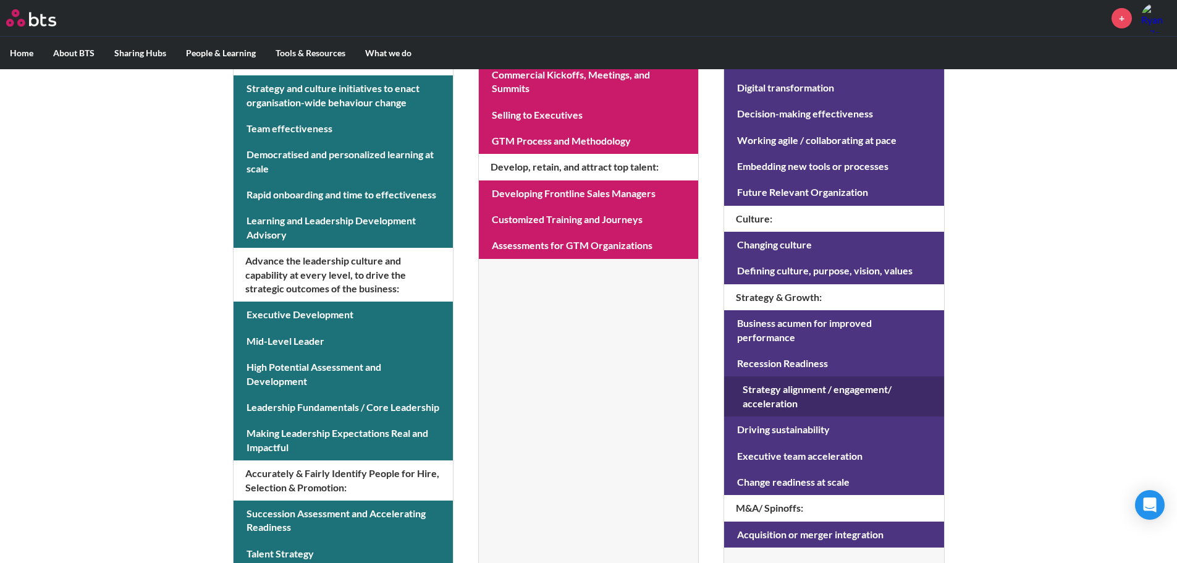
click at [797, 376] on link at bounding box center [833, 396] width 219 height 40
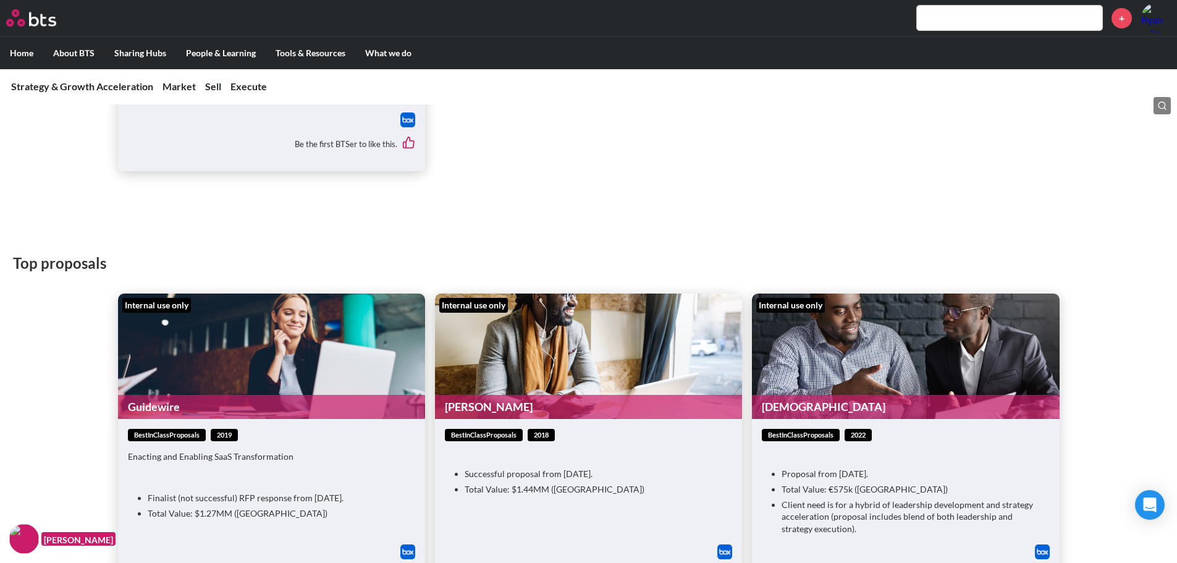
scroll to position [2410, 0]
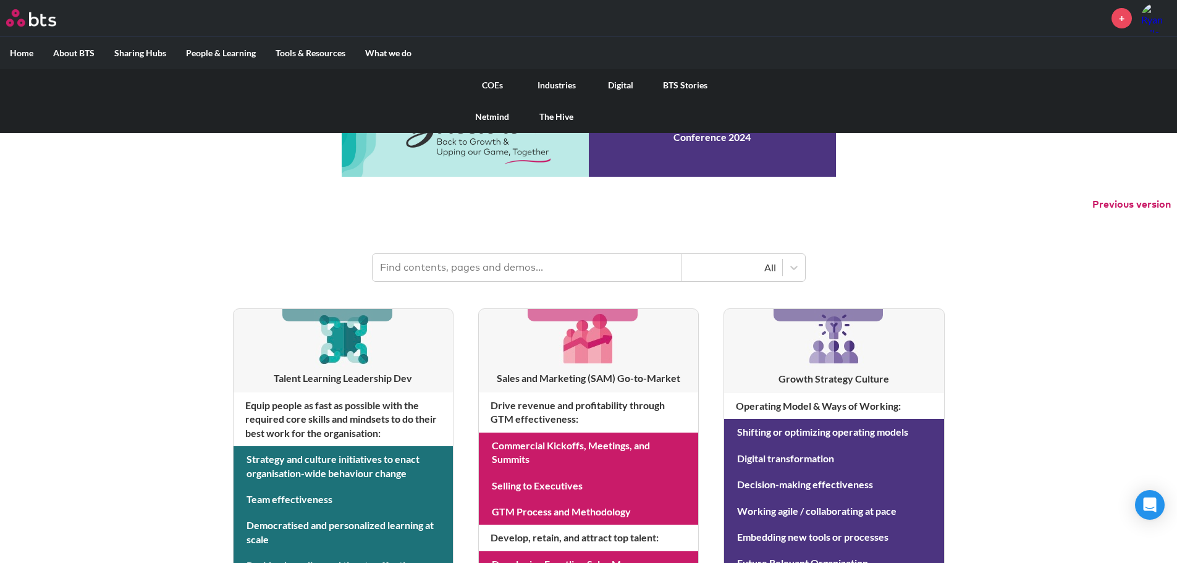
click at [496, 83] on link "COEs" at bounding box center [492, 85] width 64 height 32
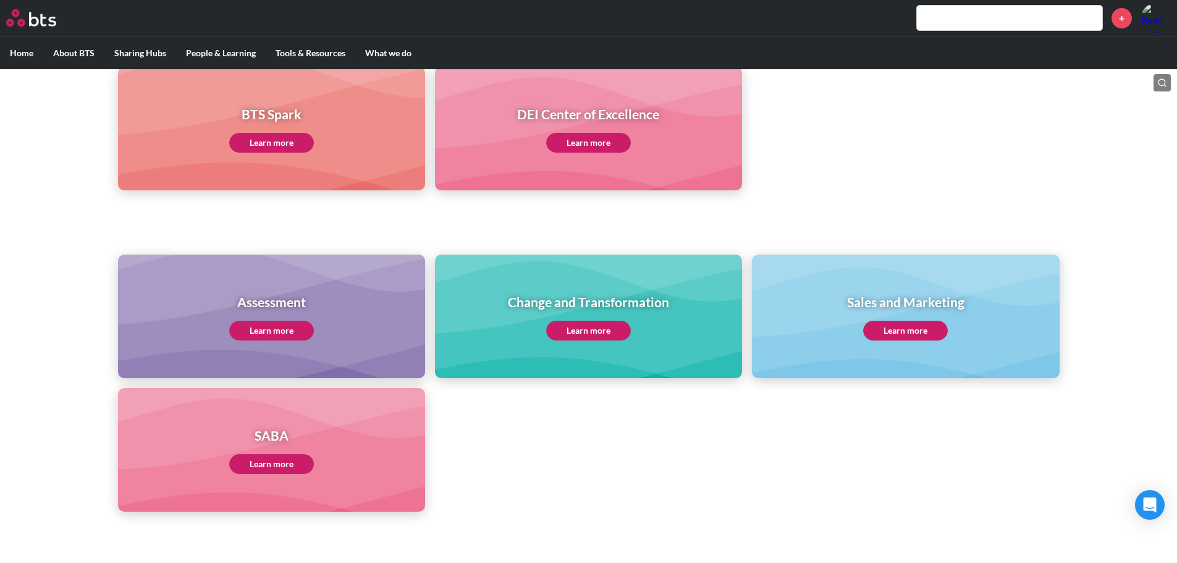
scroll to position [371, 0]
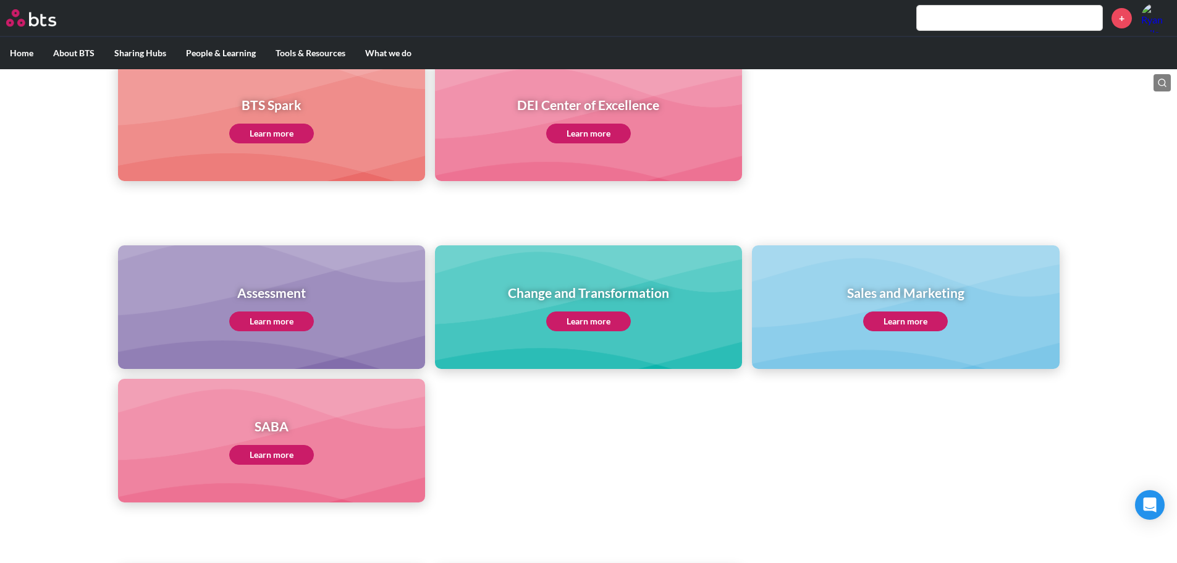
click at [291, 315] on link "Learn more" at bounding box center [271, 321] width 85 height 20
click at [302, 314] on link "Learn more" at bounding box center [271, 321] width 85 height 20
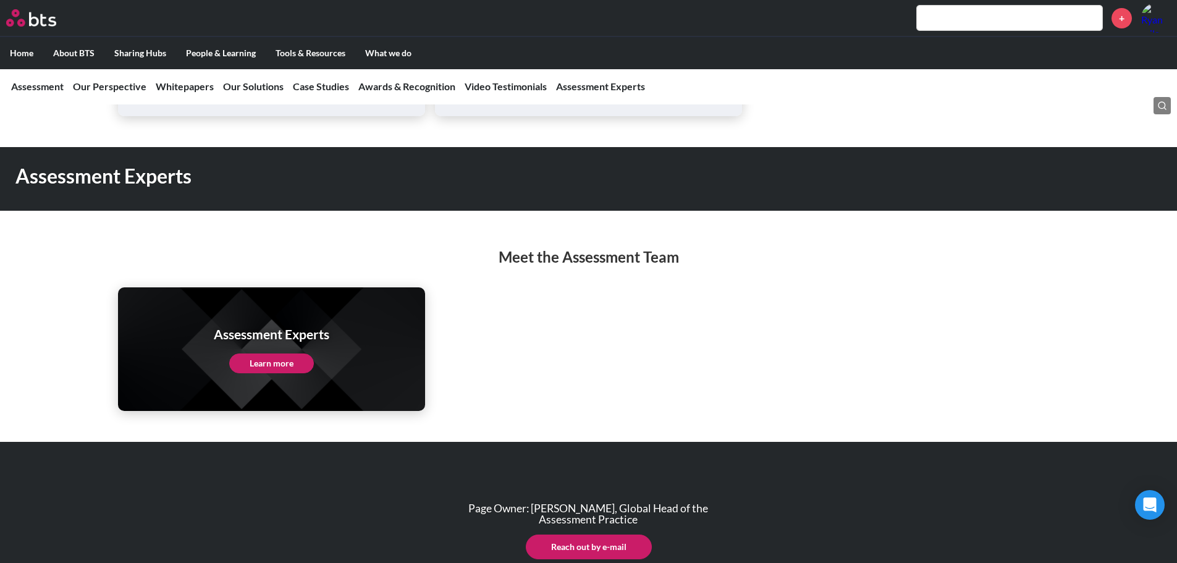
scroll to position [5374, 0]
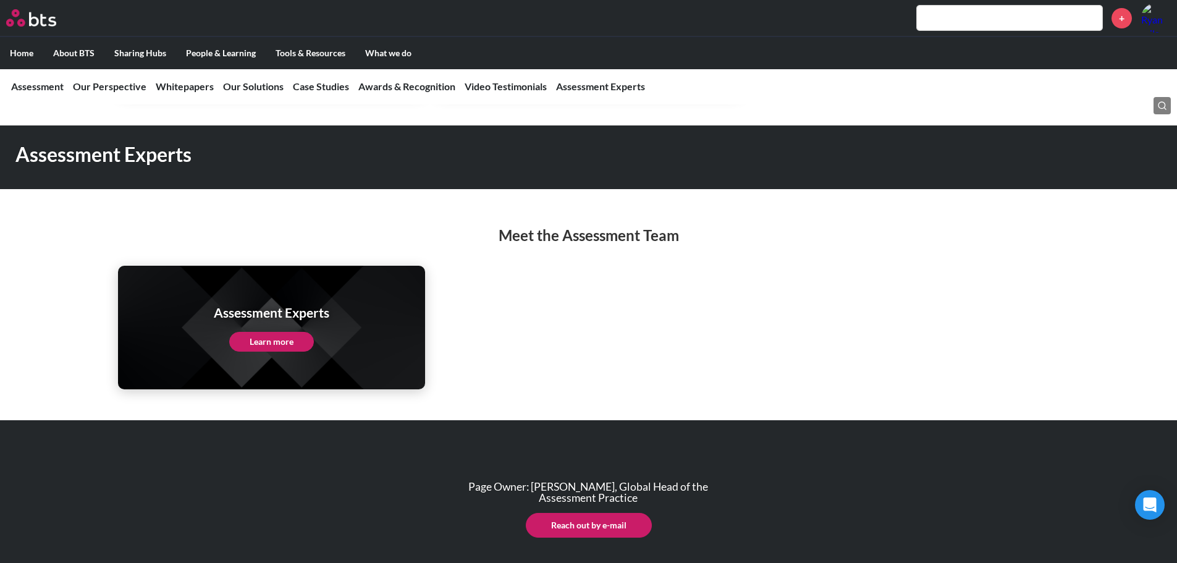
click at [287, 332] on link "Learn more" at bounding box center [271, 342] width 85 height 20
